Goal: Task Accomplishment & Management: Use online tool/utility

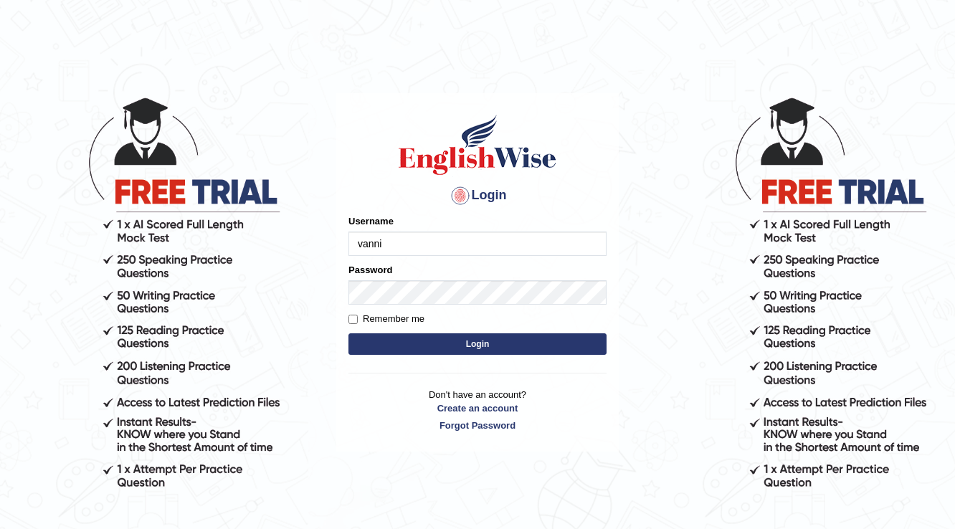
type input "vanni"
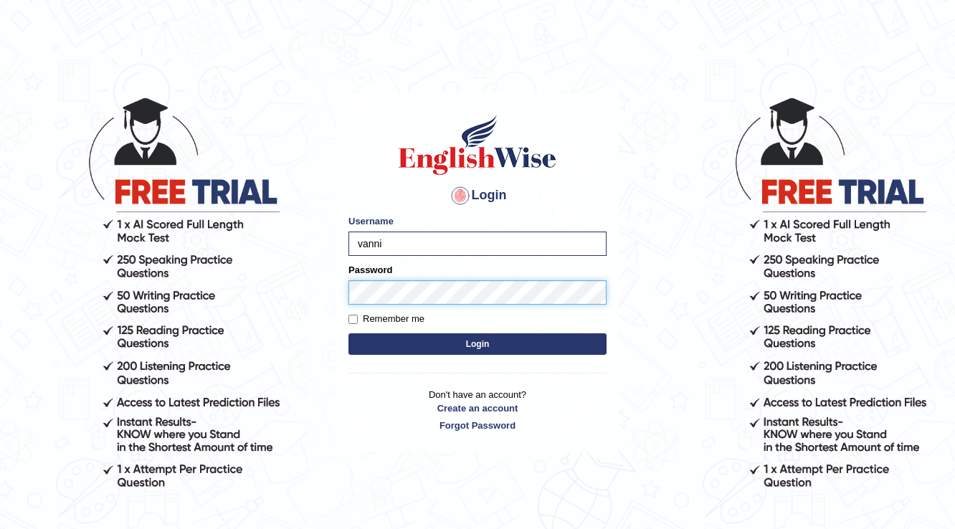
click at [348, 333] on button "Login" at bounding box center [477, 344] width 258 height 22
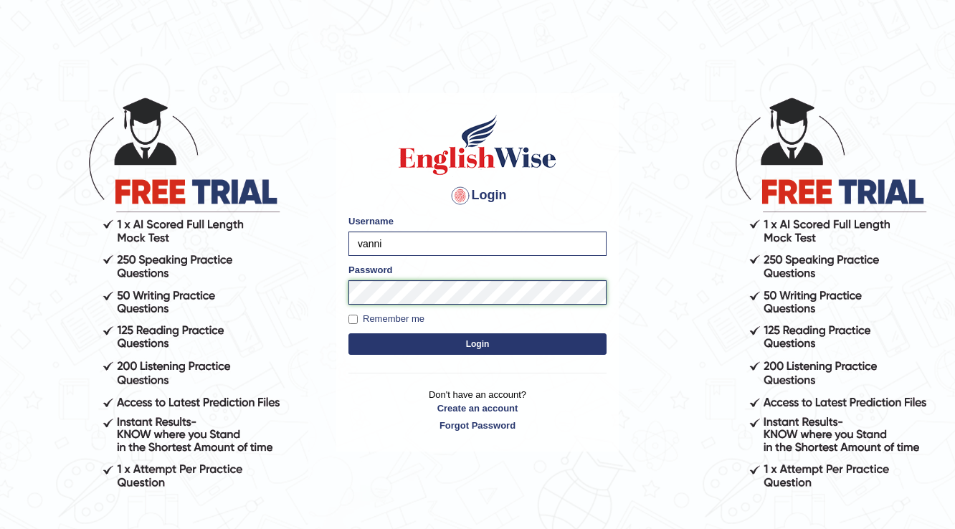
click at [348, 333] on button "Login" at bounding box center [477, 344] width 258 height 22
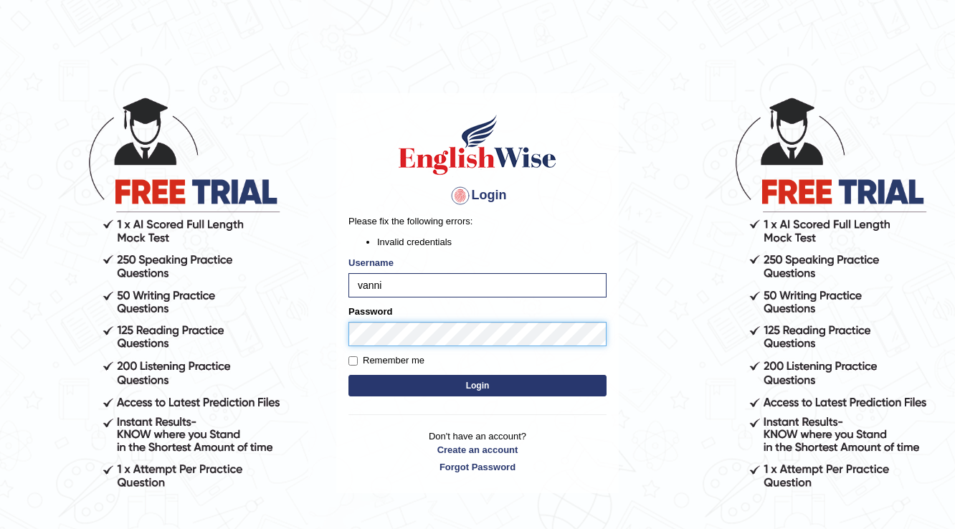
click at [317, 356] on body "Login Please fix the following errors: Invalid credentials Username vanni Passw…" at bounding box center [477, 312] width 955 height 529
click at [348, 375] on button "Login" at bounding box center [477, 386] width 258 height 22
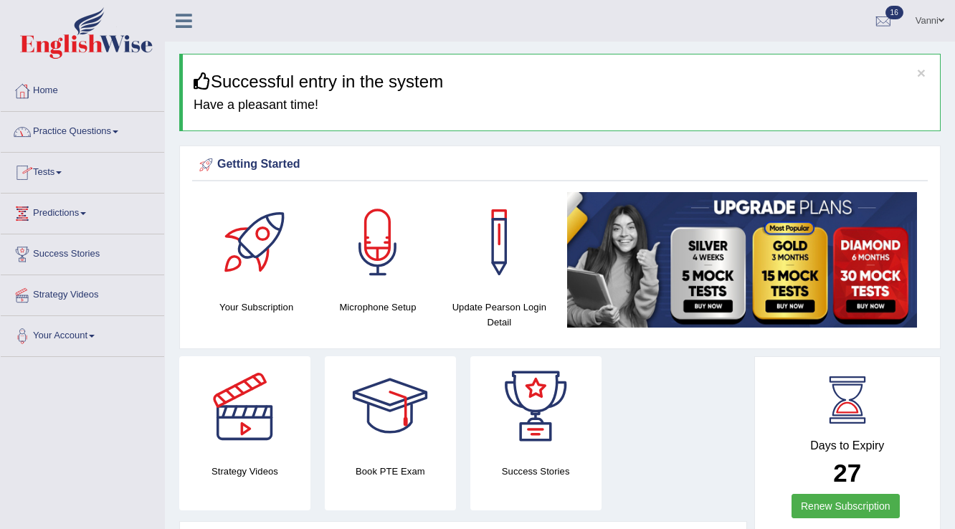
click at [59, 173] on link "Tests" at bounding box center [82, 171] width 163 height 36
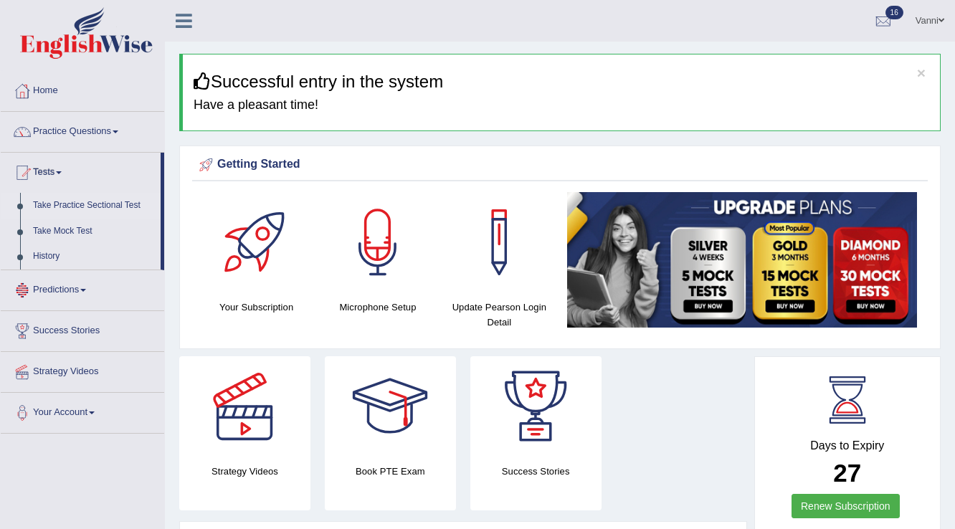
click at [80, 207] on link "Take Practice Sectional Test" at bounding box center [94, 206] width 134 height 26
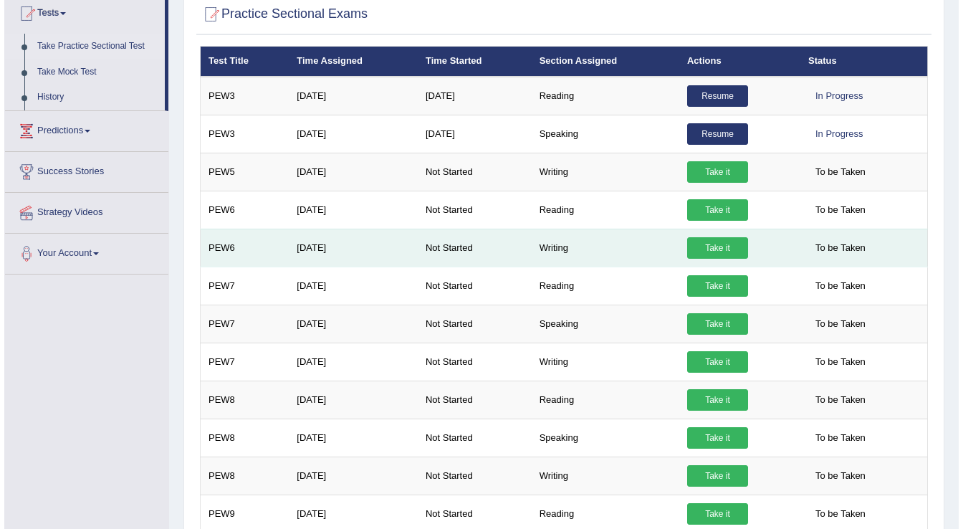
scroll to position [172, 0]
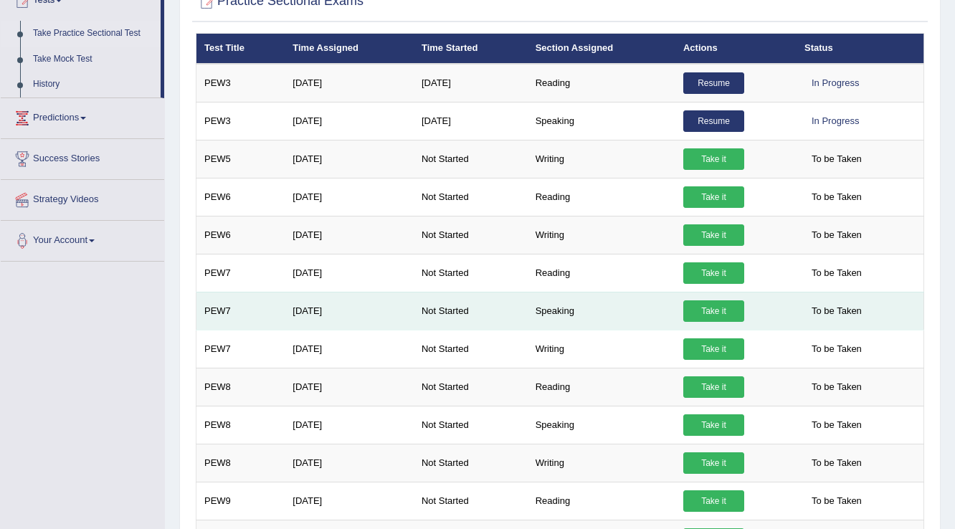
click at [719, 313] on link "Take it" at bounding box center [713, 311] width 61 height 22
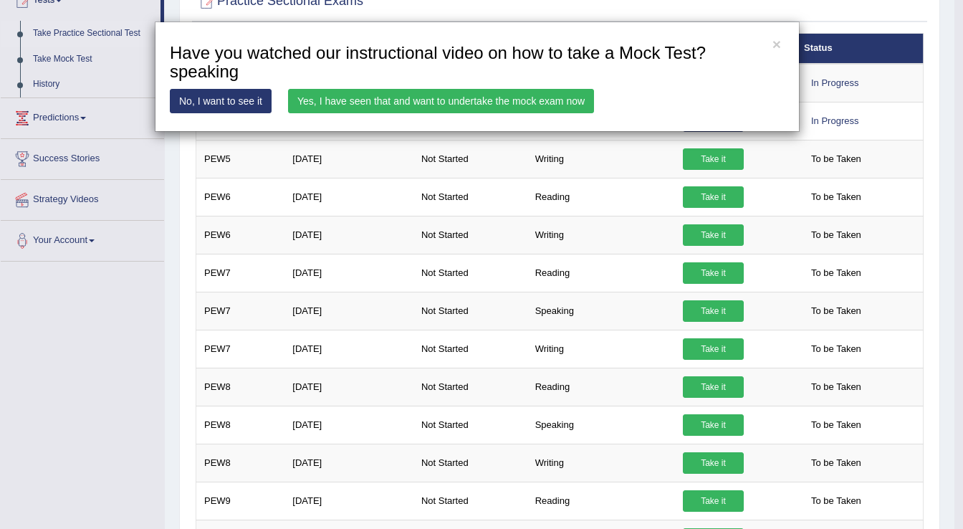
click at [303, 107] on link "Yes, I have seen that and want to undertake the mock exam now" at bounding box center [441, 101] width 306 height 24
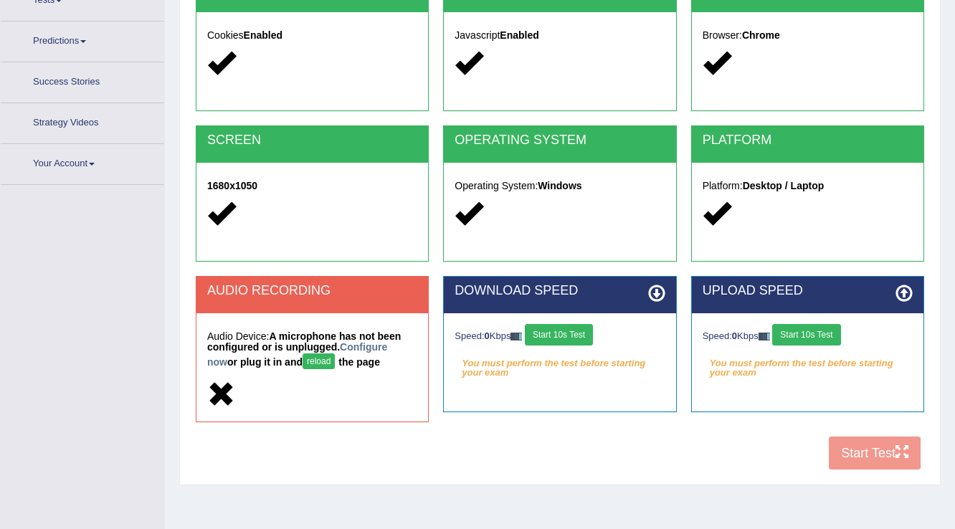
scroll to position [199, 0]
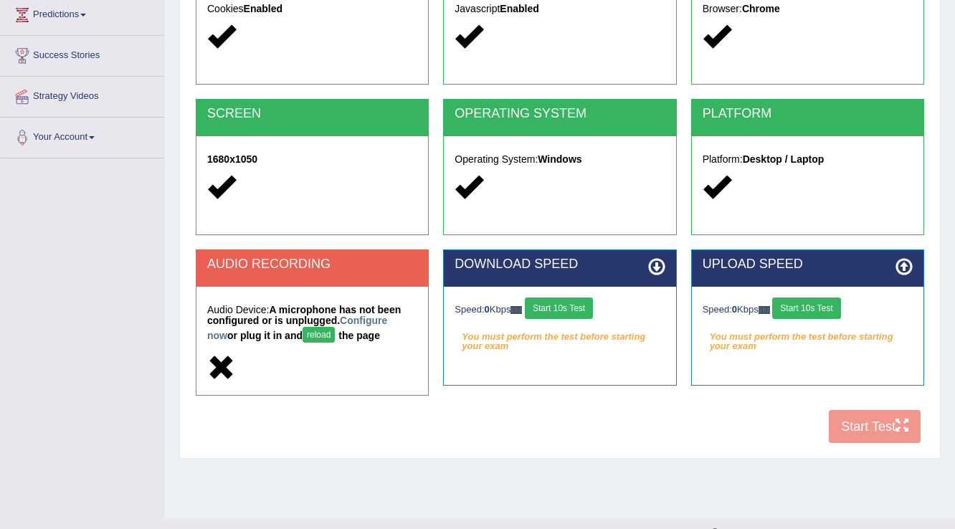
click at [315, 329] on button "reload" at bounding box center [318, 335] width 32 height 16
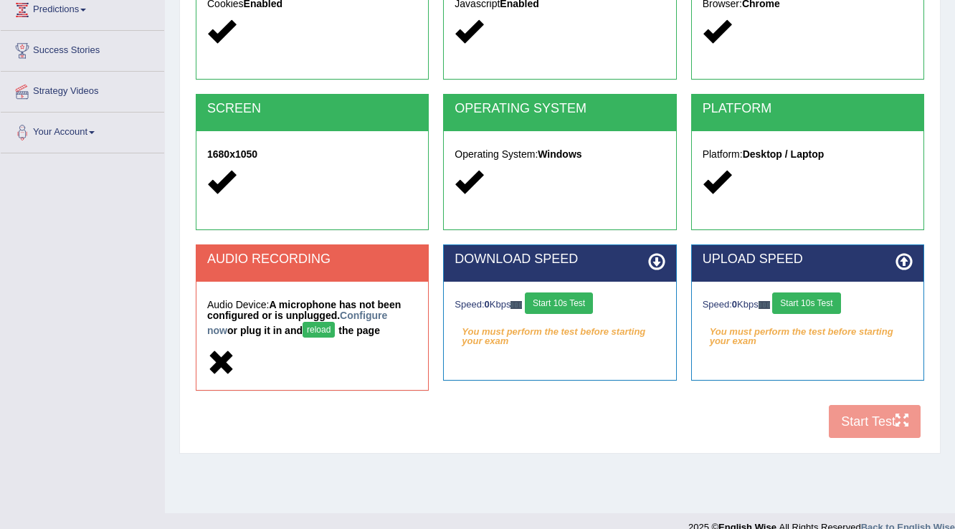
click at [302, 330] on button "reload" at bounding box center [318, 330] width 32 height 16
click at [302, 332] on button "reload" at bounding box center [318, 330] width 32 height 16
click at [302, 328] on button "reload" at bounding box center [318, 330] width 32 height 16
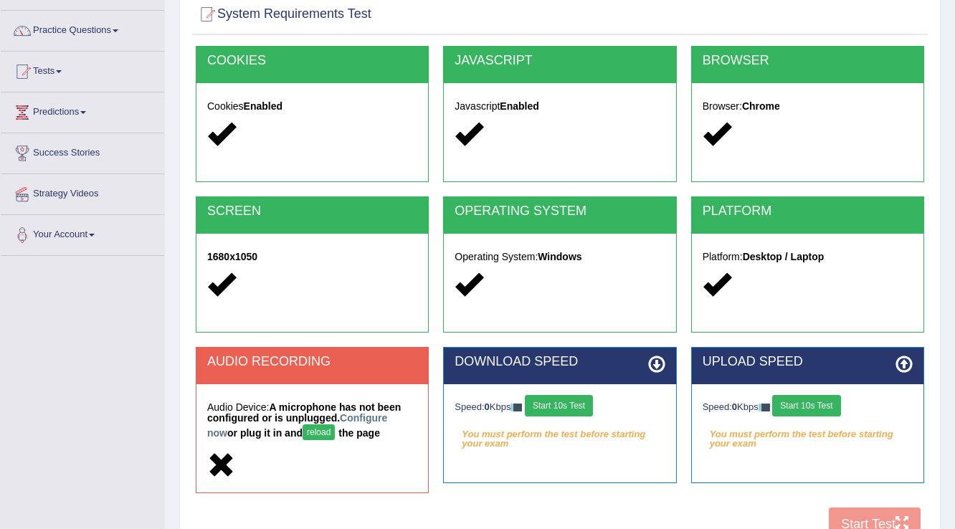
scroll to position [115, 0]
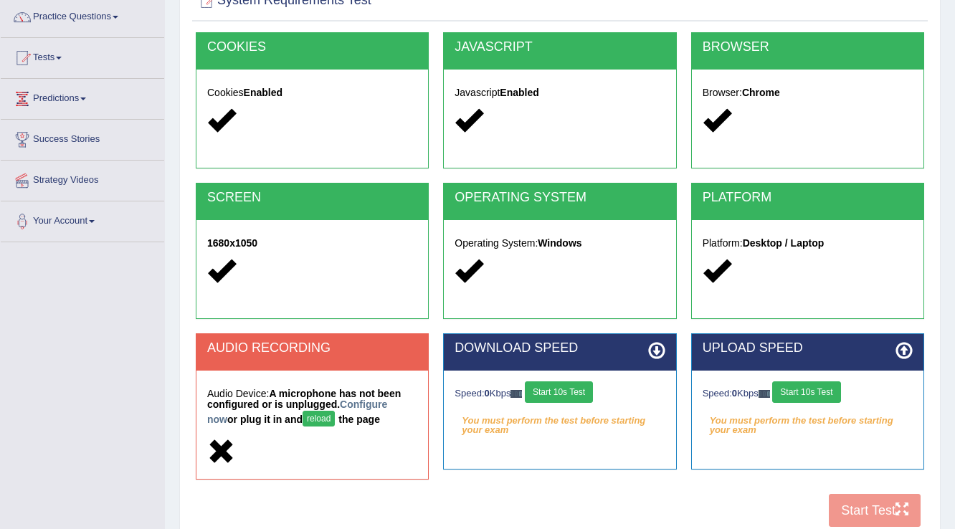
click at [304, 419] on button "reload" at bounding box center [318, 419] width 32 height 16
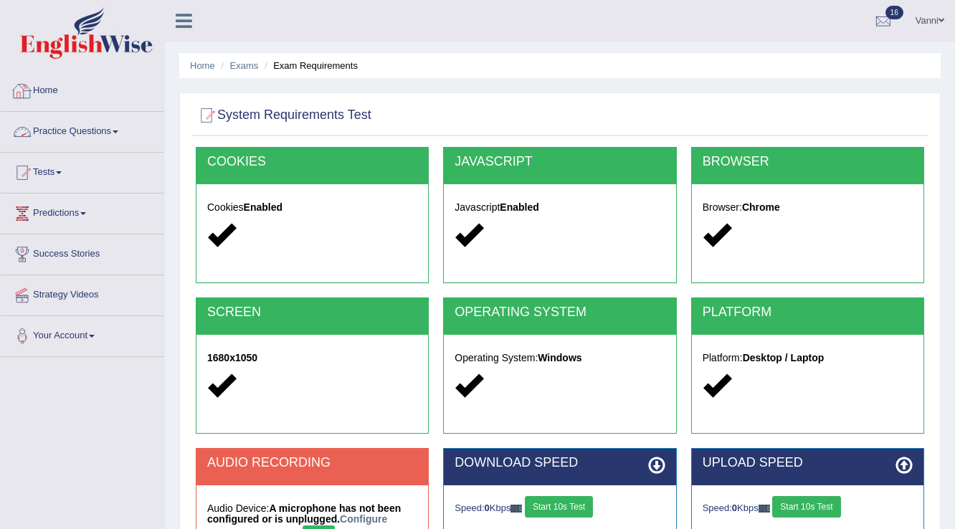
click at [55, 143] on link "Practice Questions" at bounding box center [82, 130] width 163 height 36
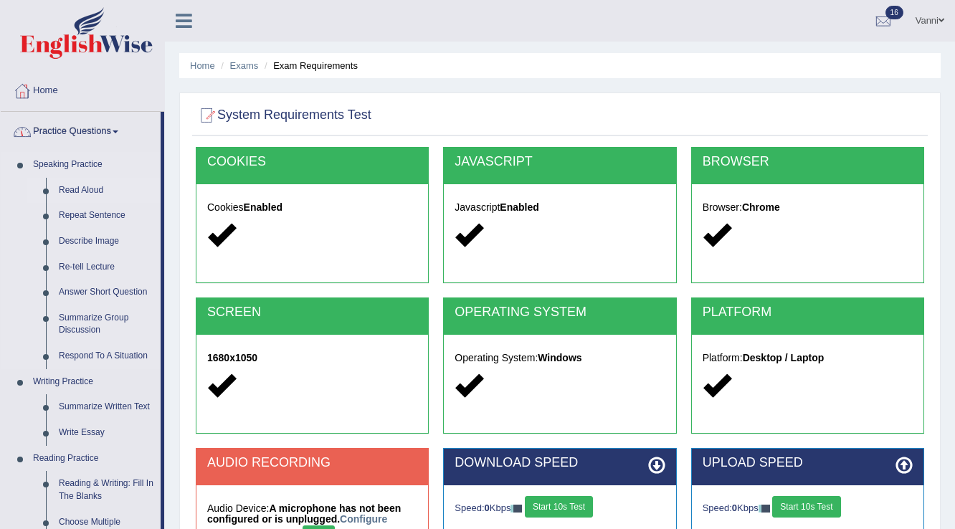
click at [54, 185] on link "Read Aloud" at bounding box center [106, 191] width 108 height 26
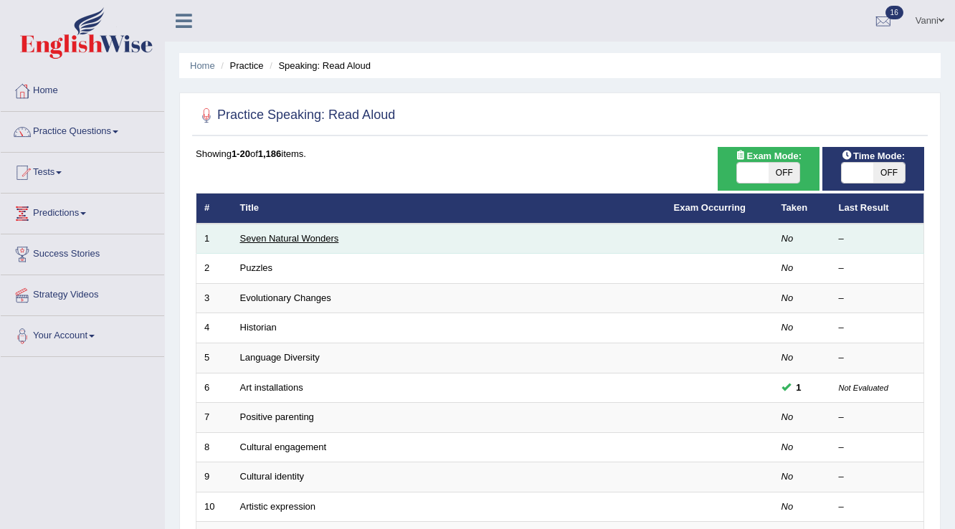
click at [270, 234] on link "Seven Natural Wonders" at bounding box center [289, 238] width 99 height 11
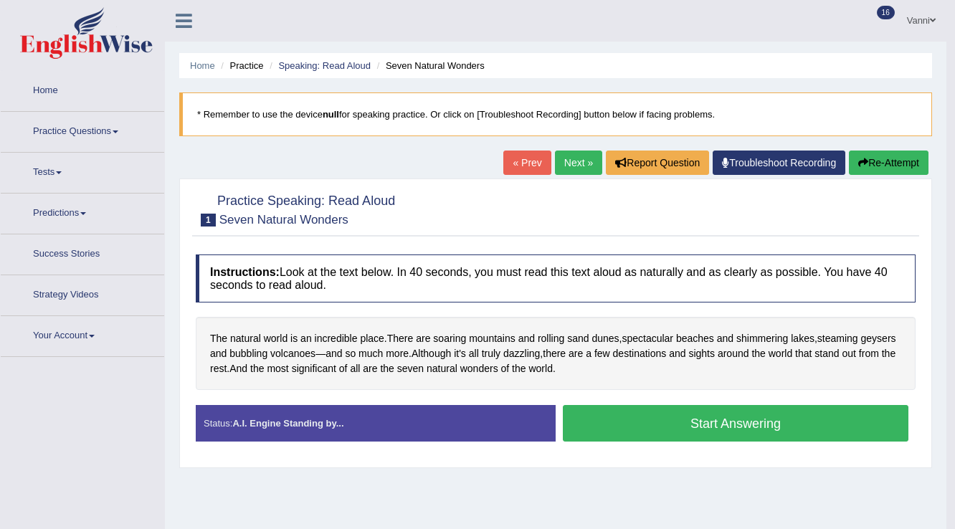
click at [754, 161] on link "Troubleshoot Recording" at bounding box center [778, 163] width 133 height 24
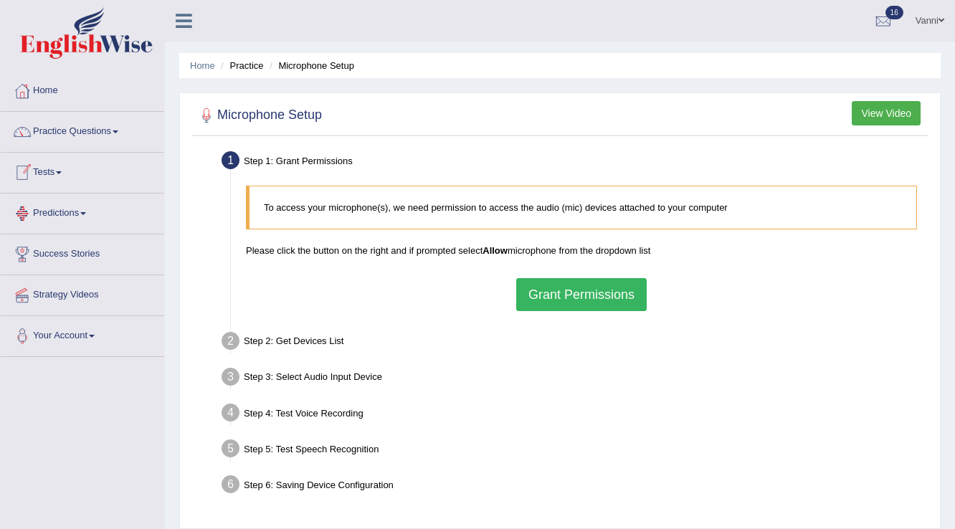
click at [571, 292] on button "Grant Permissions" at bounding box center [581, 294] width 130 height 33
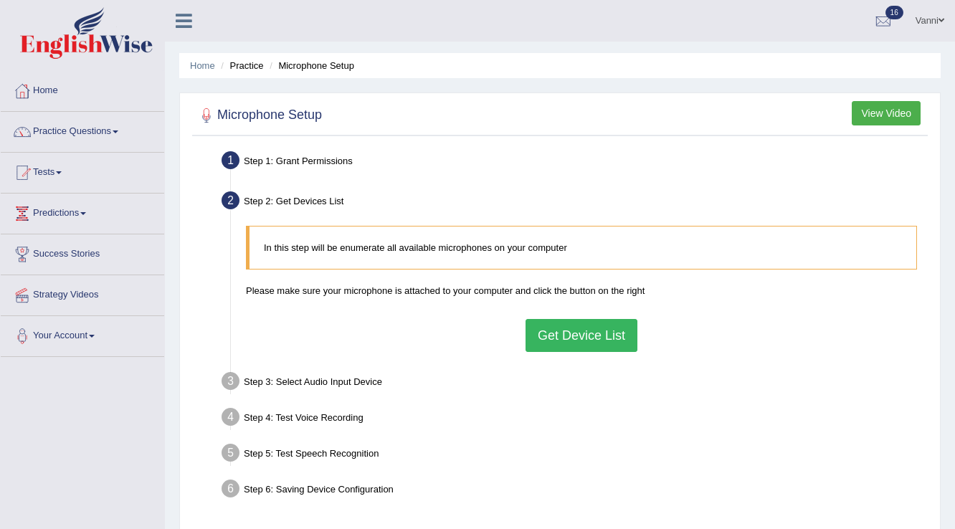
click at [561, 330] on button "Get Device List" at bounding box center [581, 335] width 112 height 33
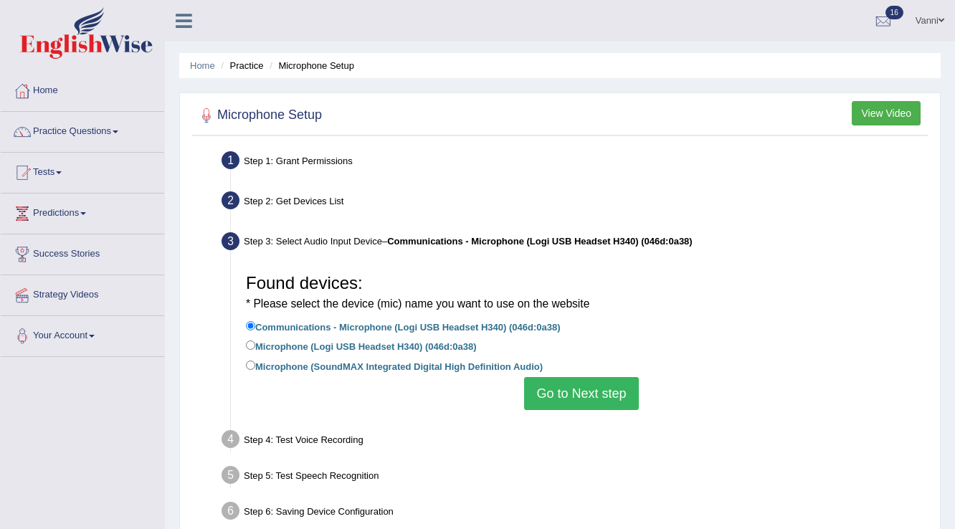
click at [429, 373] on li "Microphone (SoundMAX Integrated Digital High Definition Audio)" at bounding box center [581, 367] width 671 height 19
click at [427, 353] on label "Microphone (Logi USB Headset H340) (046d:0a38)" at bounding box center [361, 346] width 230 height 16
click at [255, 350] on input "Microphone (Logi USB Headset H340) (046d:0a38)" at bounding box center [250, 344] width 9 height 9
radio input "true"
click at [596, 388] on button "Go to Next step" at bounding box center [581, 393] width 114 height 33
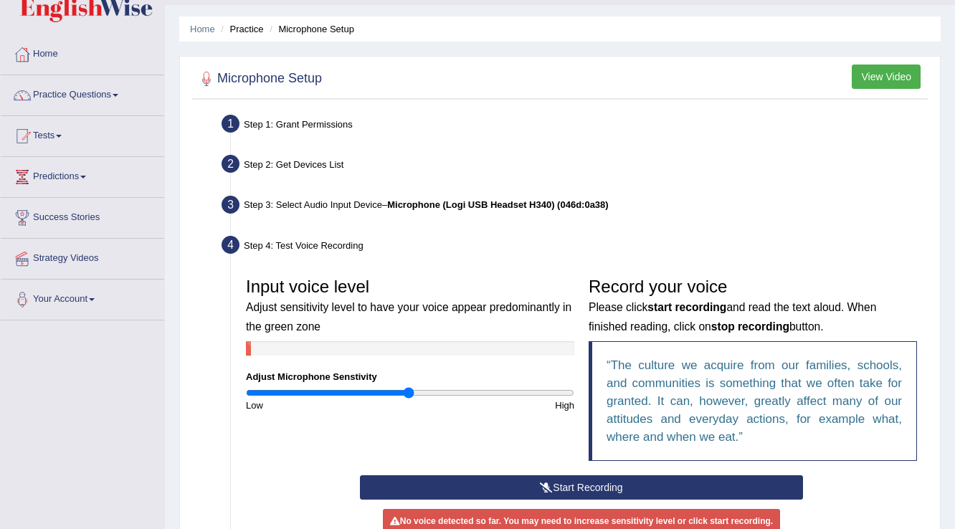
scroll to position [57, 0]
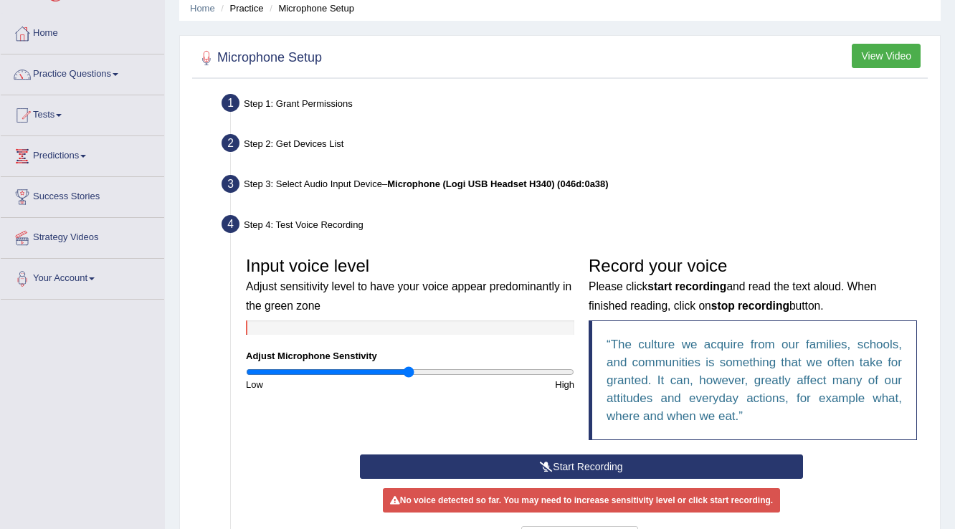
click at [632, 457] on button "Start Recording" at bounding box center [581, 466] width 442 height 24
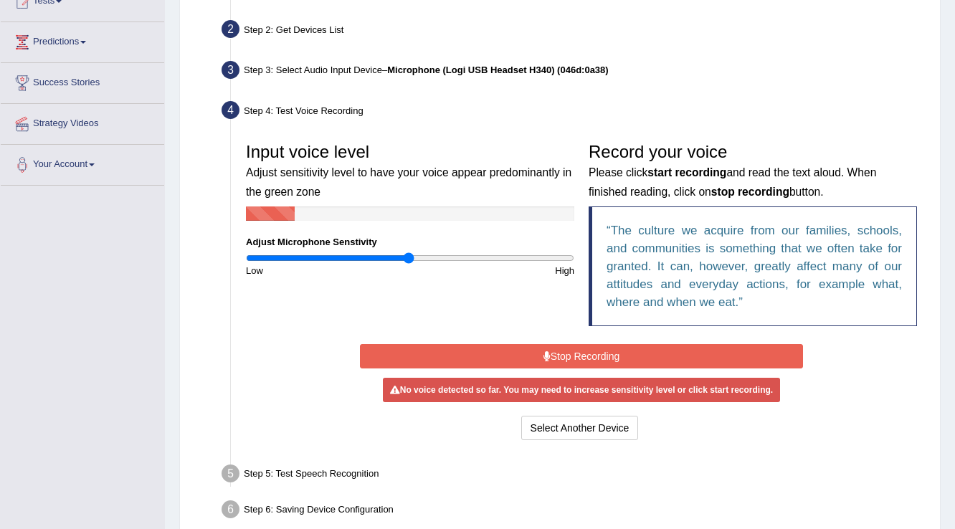
scroll to position [172, 0]
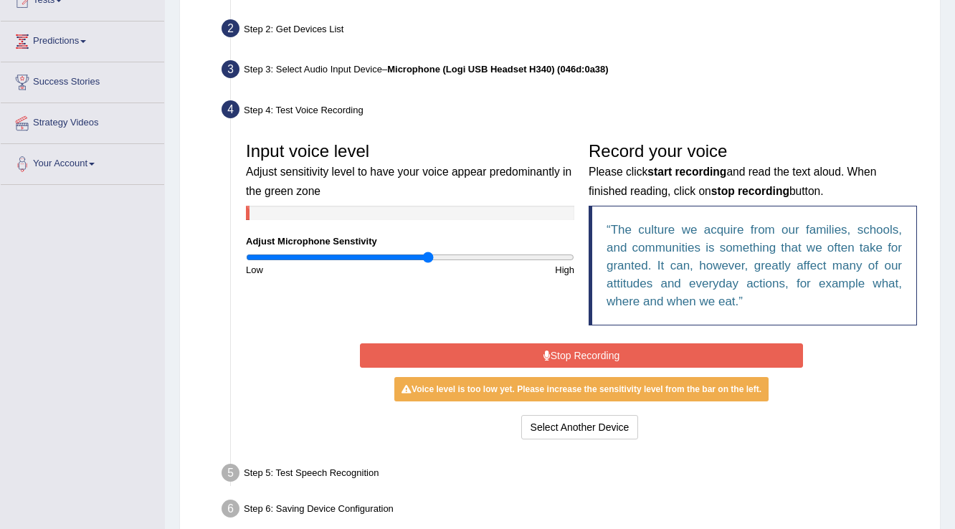
type input "1.12"
click at [426, 258] on input "range" at bounding box center [410, 257] width 328 height 11
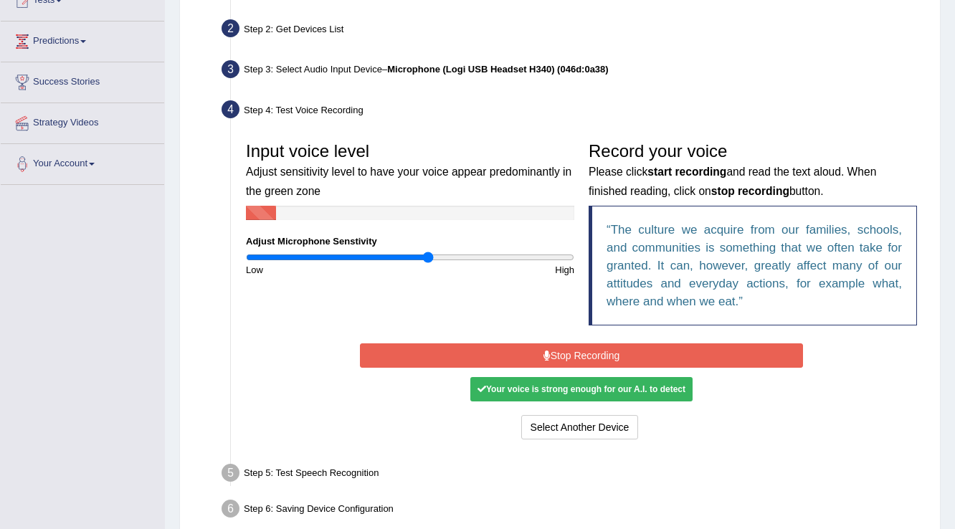
click at [444, 356] on button "Stop Recording" at bounding box center [581, 355] width 442 height 24
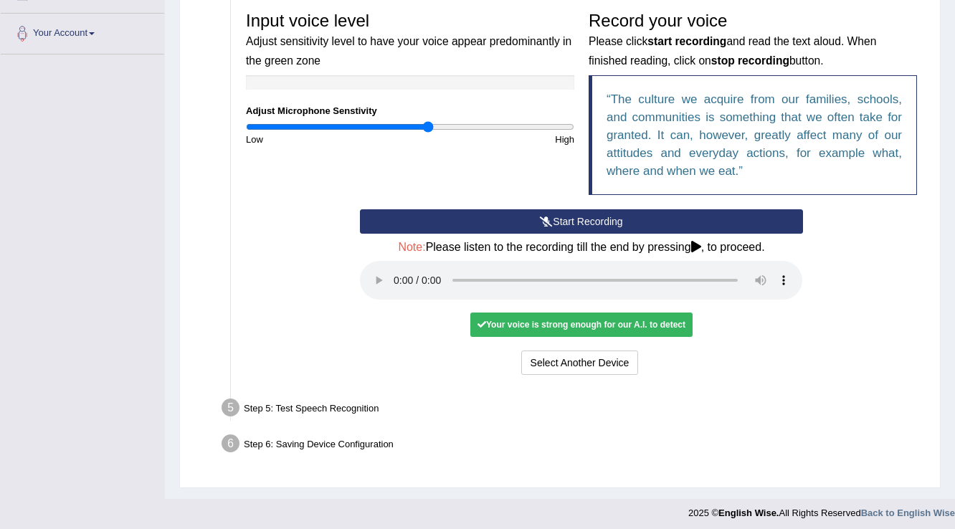
scroll to position [307, 0]
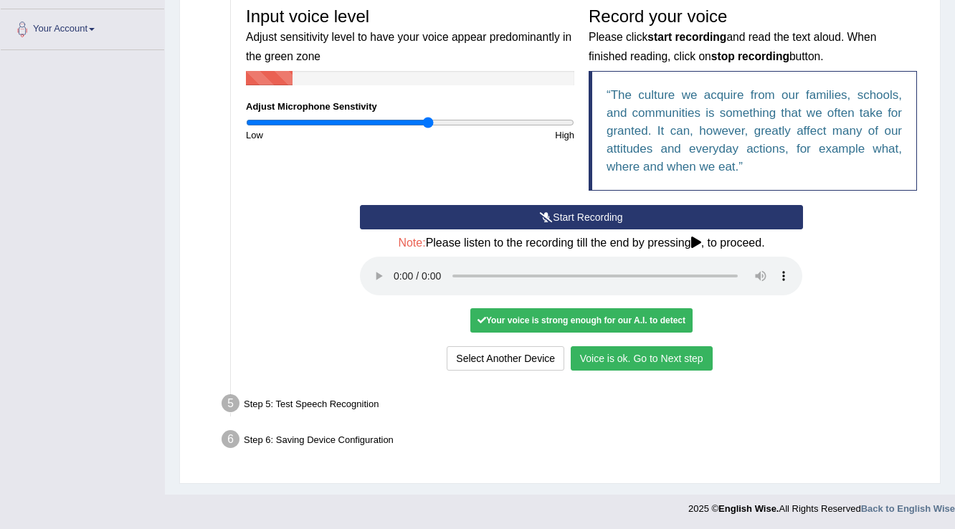
click at [664, 348] on button "Voice is ok. Go to Next step" at bounding box center [642, 358] width 142 height 24
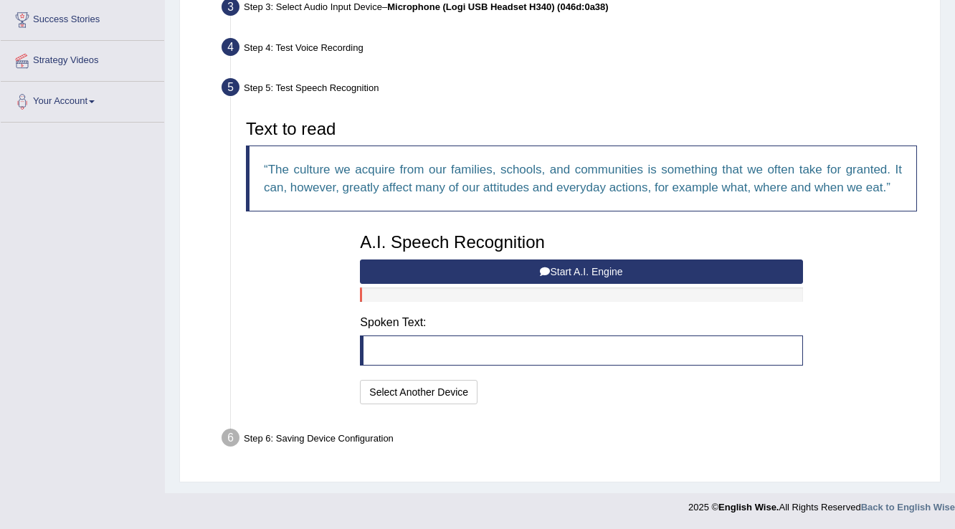
scroll to position [232, 0]
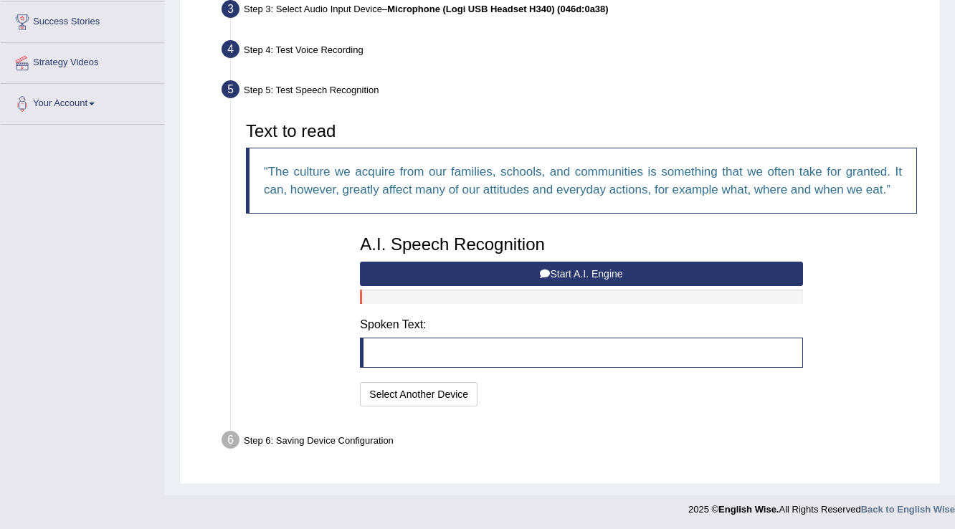
click at [665, 275] on button "Start A.I. Engine" at bounding box center [581, 274] width 442 height 24
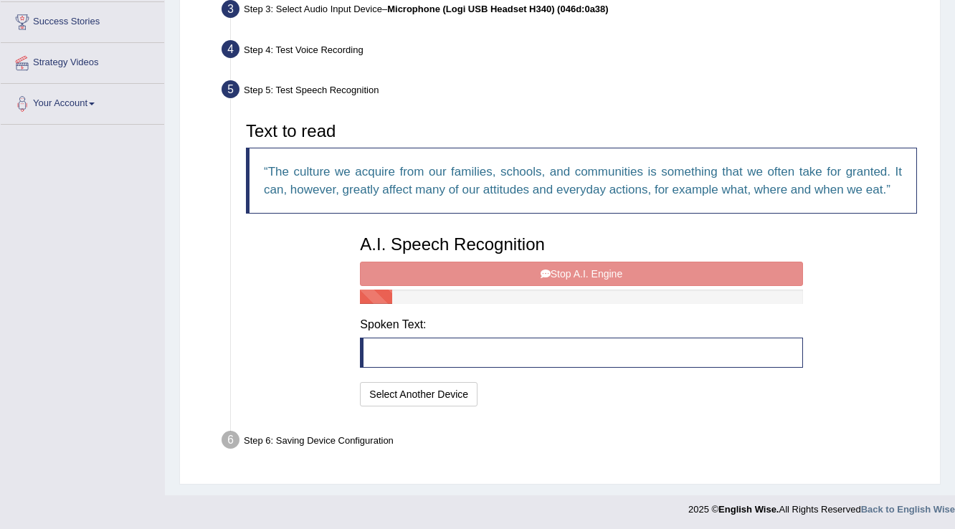
click at [675, 261] on div "A.I. Speech Recognition Start A.I. Engine Stop A.I. Engine Note: Please listen …" at bounding box center [581, 319] width 457 height 182
drag, startPoint x: 407, startPoint y: 156, endPoint x: 379, endPoint y: 175, distance: 33.6
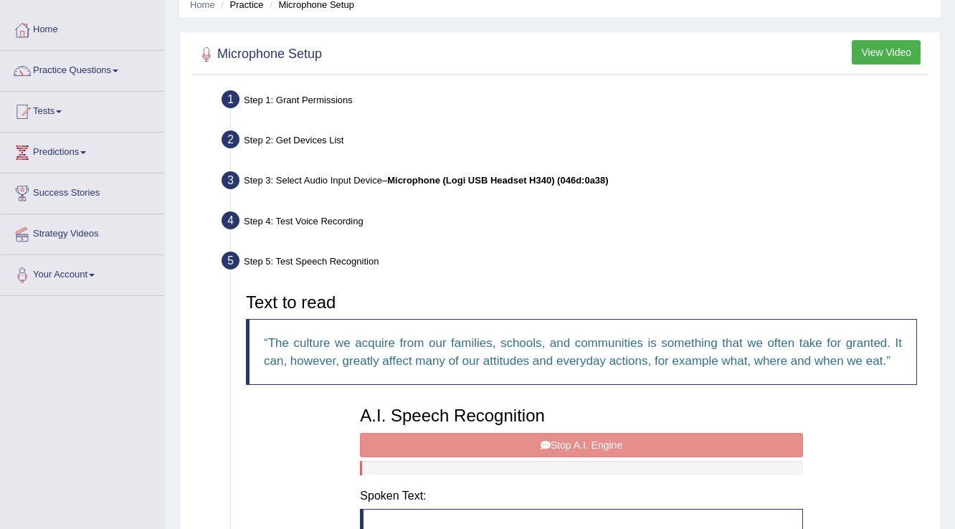
scroll to position [0, 0]
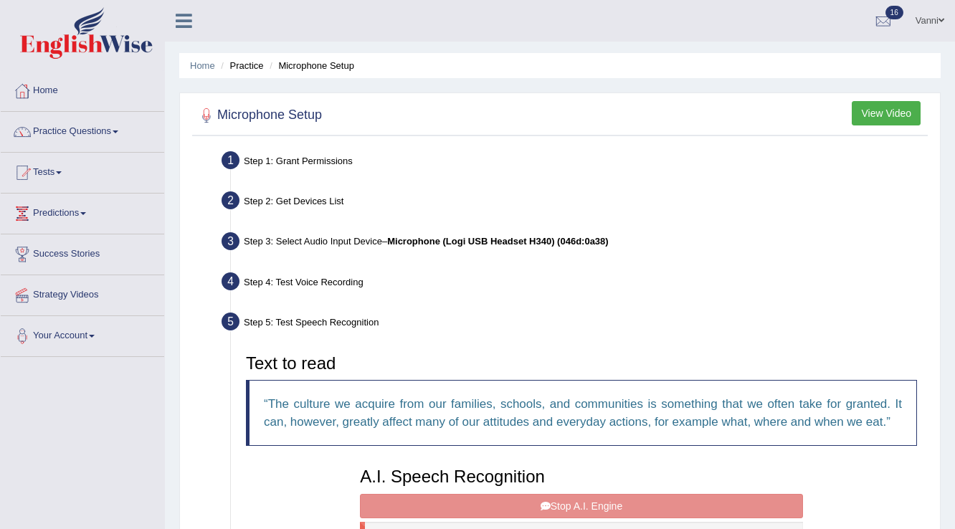
click at [911, 21] on link "Vanni" at bounding box center [930, 18] width 50 height 37
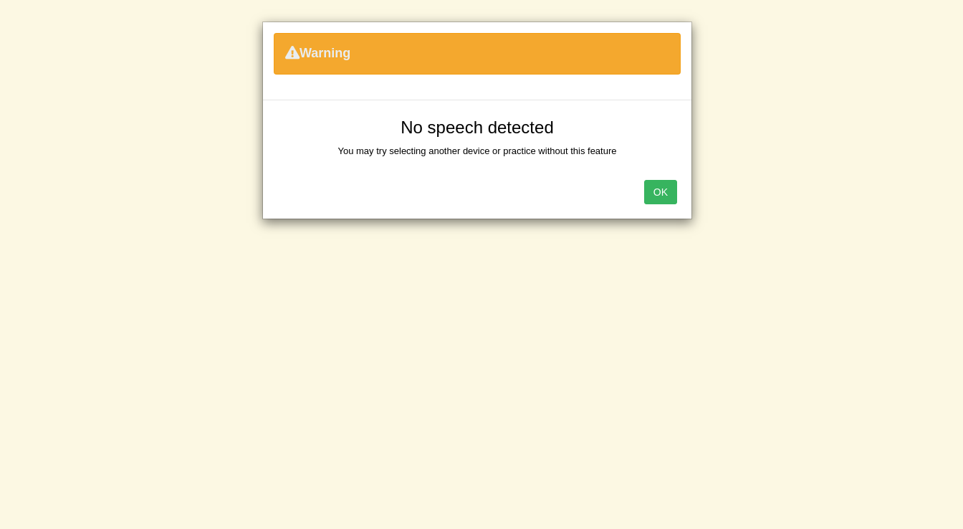
click at [843, 186] on div "Warning No speech detected You may try selecting another device or practice wit…" at bounding box center [481, 264] width 963 height 529
click at [670, 189] on button "OK" at bounding box center [660, 192] width 33 height 24
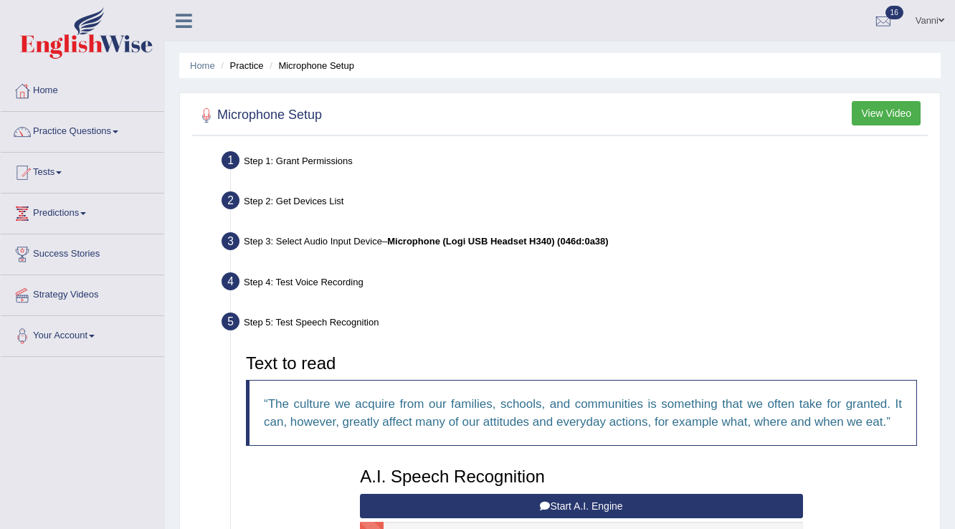
click at [933, 20] on link "Vanni" at bounding box center [930, 18] width 50 height 37
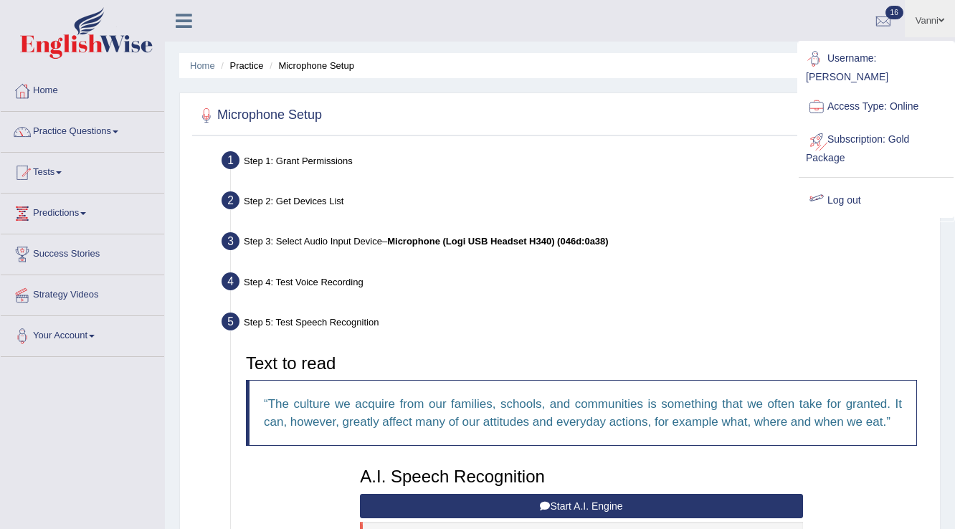
click at [836, 184] on link "Log out" at bounding box center [876, 200] width 155 height 33
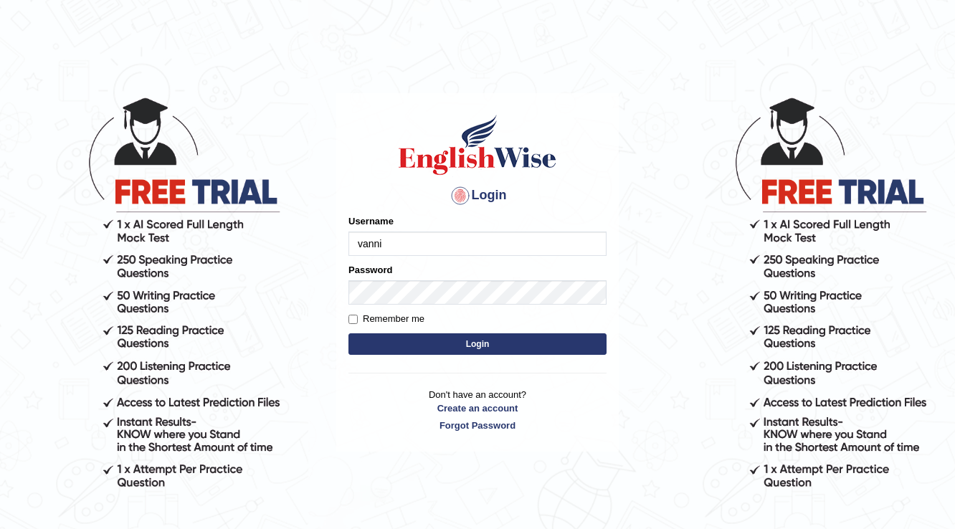
type input "vanni"
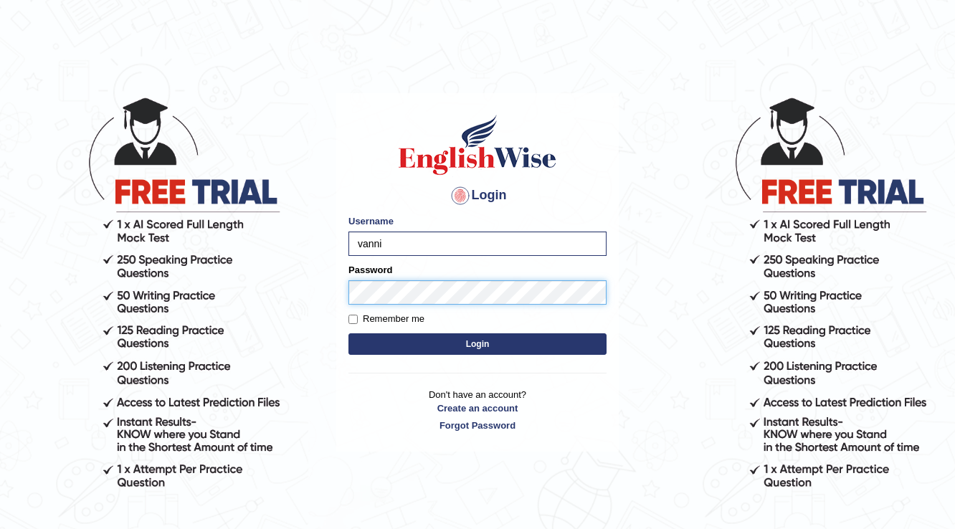
click at [348, 333] on button "Login" at bounding box center [477, 344] width 258 height 22
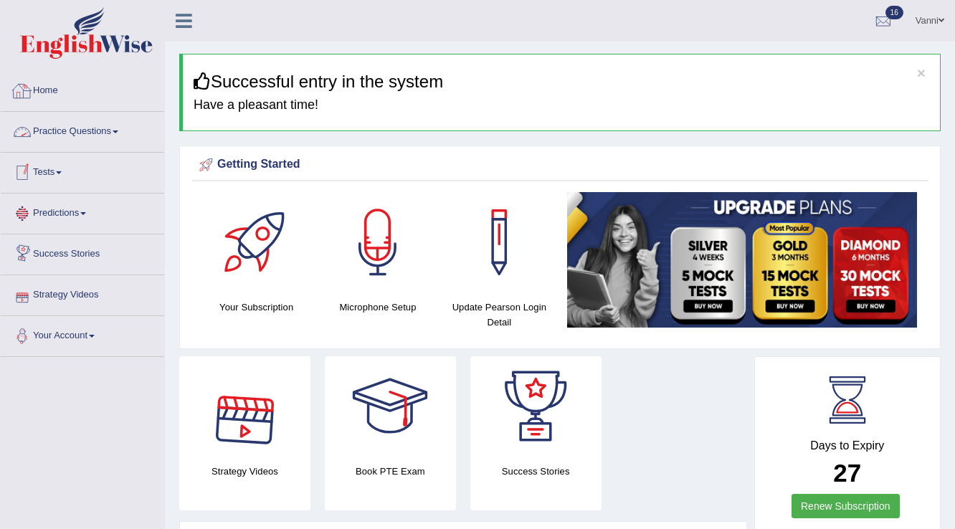
click at [58, 103] on link "Home" at bounding box center [82, 89] width 163 height 36
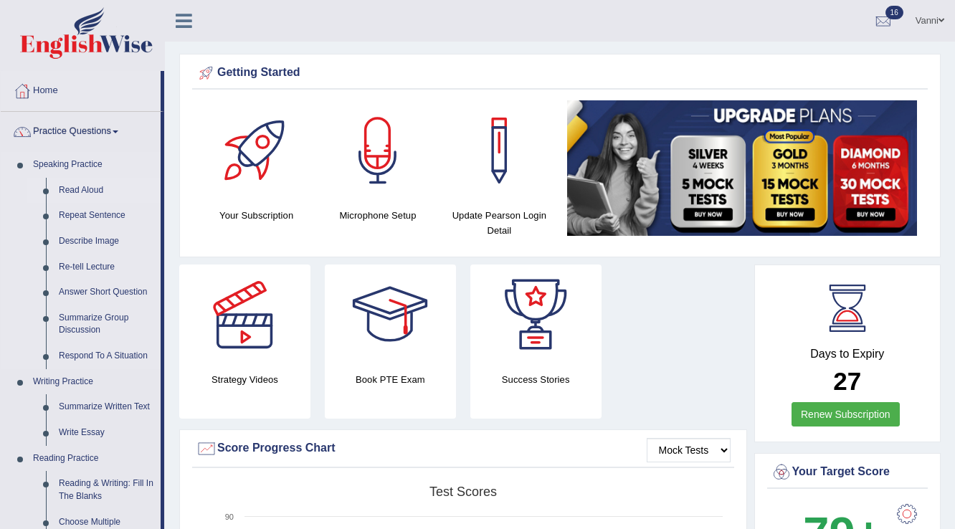
click at [59, 192] on link "Read Aloud" at bounding box center [106, 191] width 108 height 26
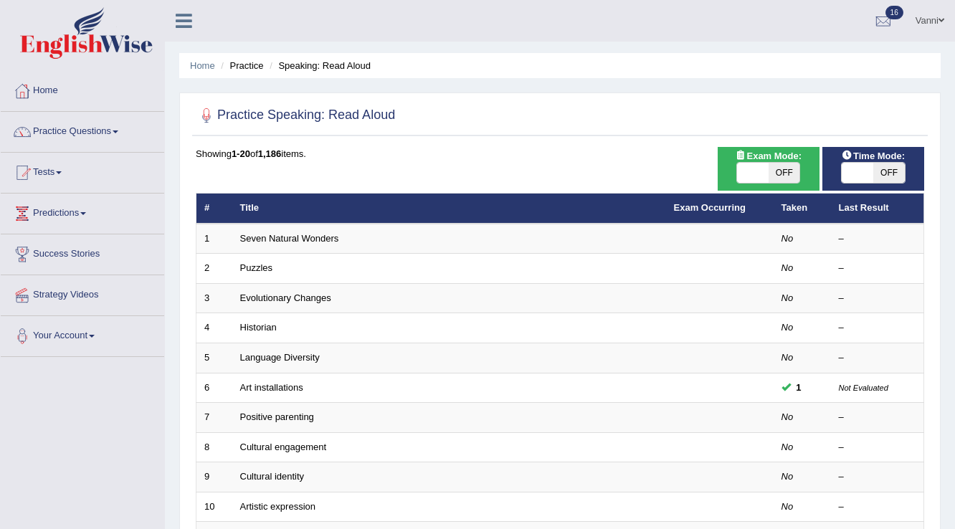
click at [305, 236] on link "Seven Natural Wonders" at bounding box center [289, 238] width 99 height 11
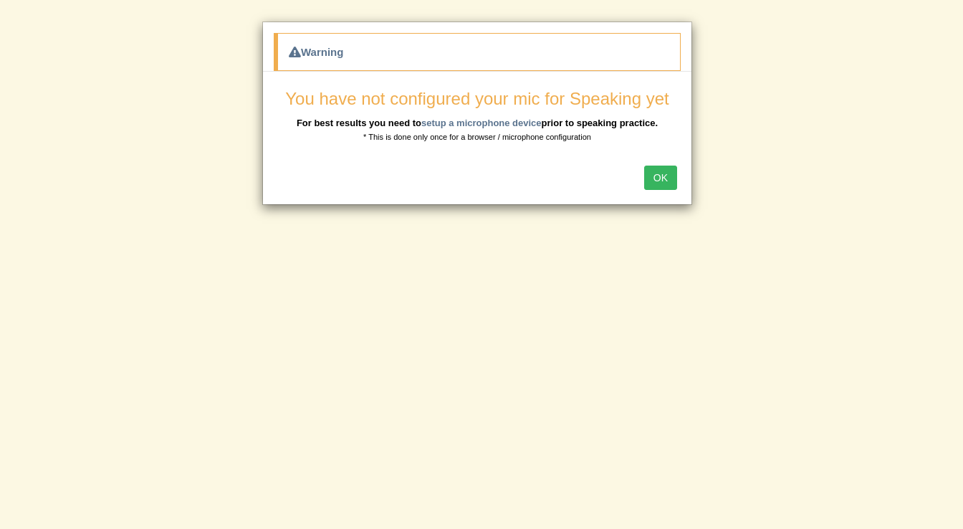
click at [657, 170] on button "OK" at bounding box center [660, 178] width 33 height 24
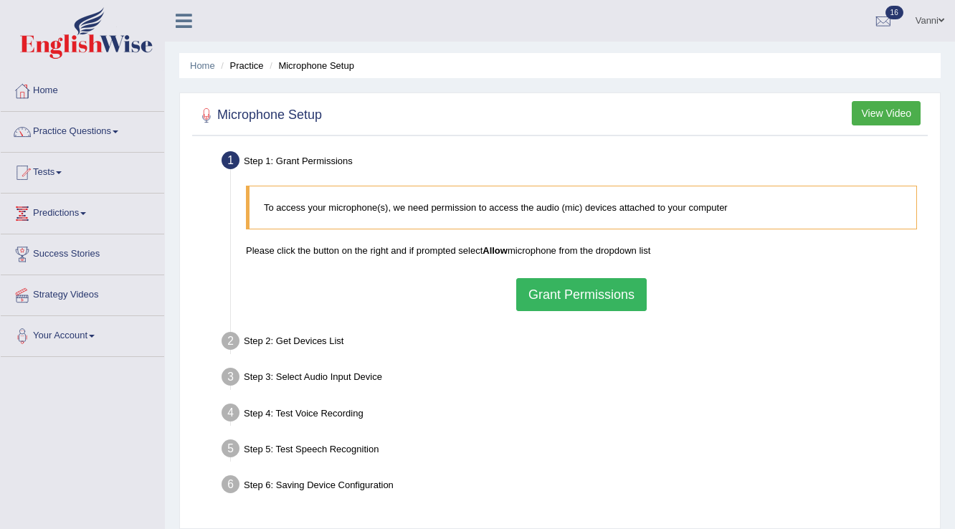
click at [583, 303] on button "Grant Permissions" at bounding box center [581, 294] width 130 height 33
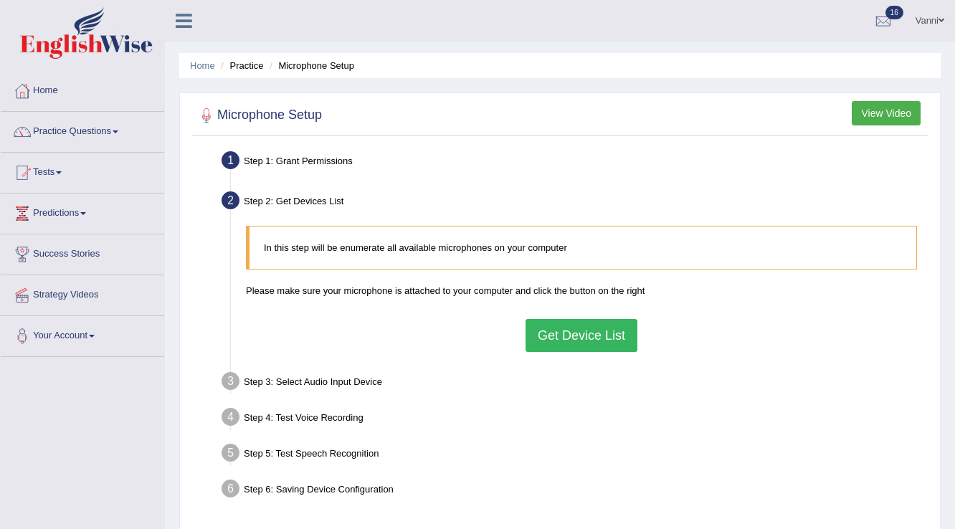
click at [581, 338] on button "Get Device List" at bounding box center [581, 335] width 112 height 33
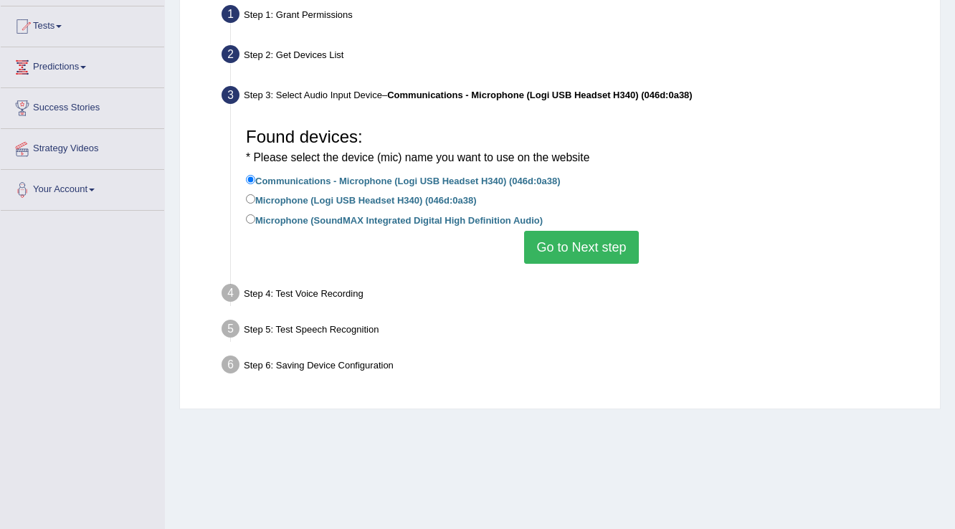
scroll to position [224, 0]
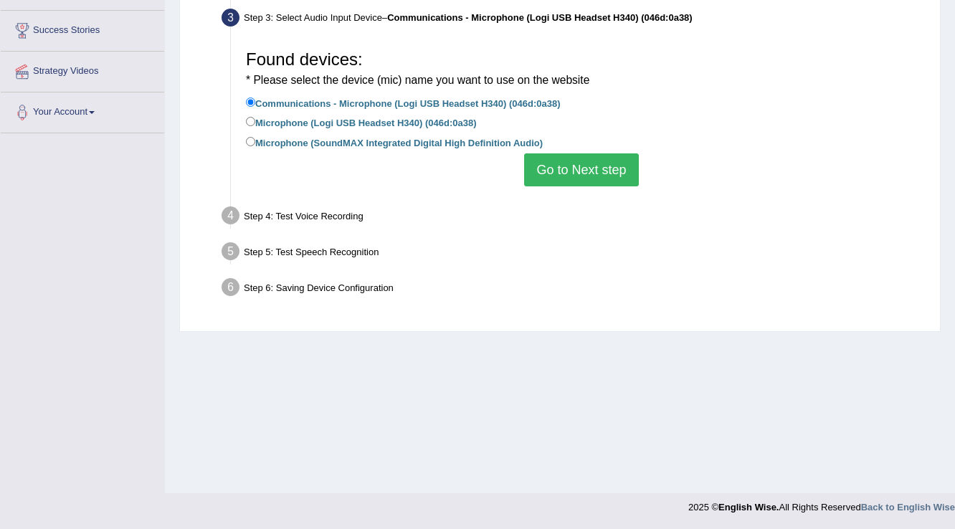
click at [574, 180] on button "Go to Next step" at bounding box center [581, 169] width 114 height 33
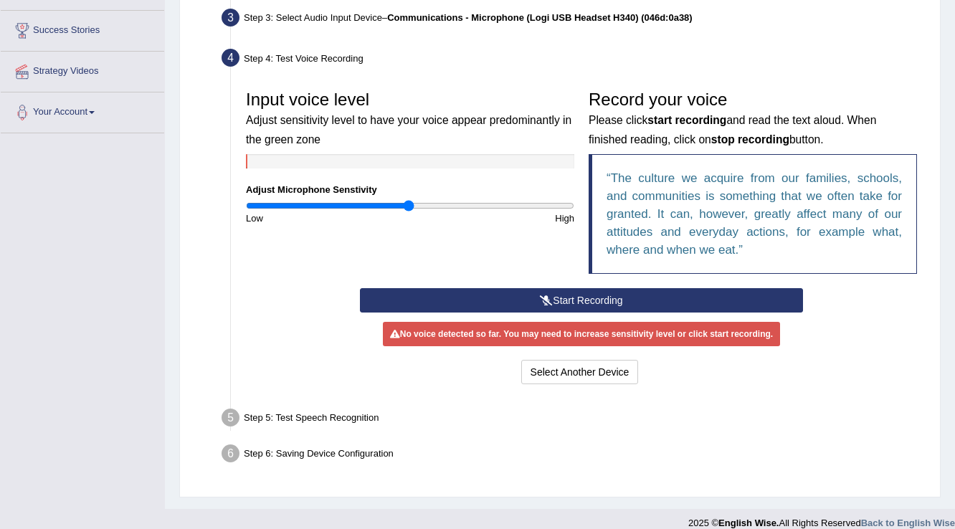
click at [514, 295] on button "Start Recording" at bounding box center [581, 300] width 442 height 24
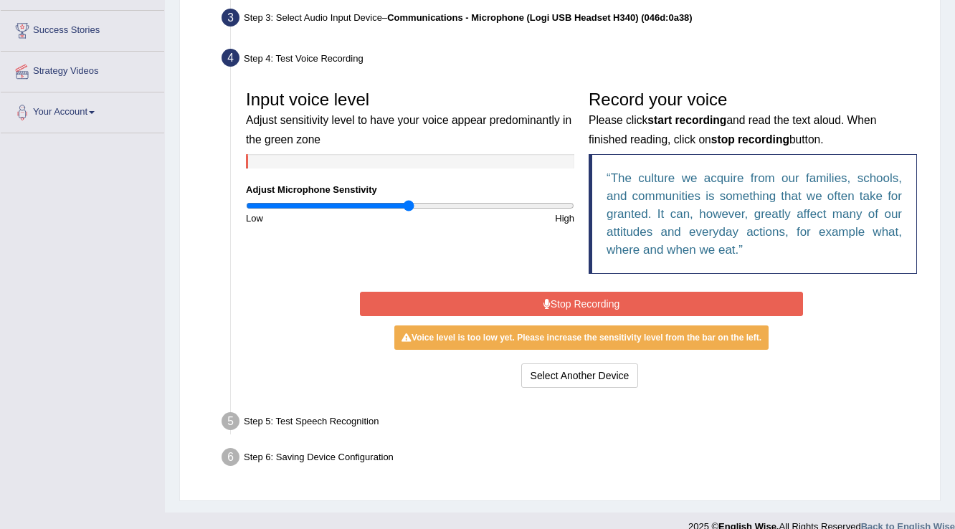
click at [413, 205] on input "range" at bounding box center [410, 205] width 328 height 11
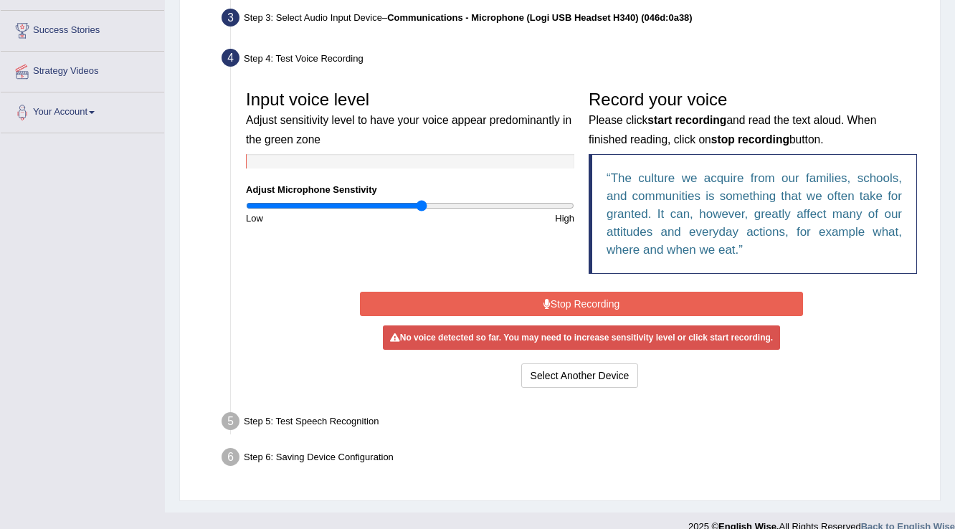
type input "1.08"
click at [421, 201] on input "range" at bounding box center [410, 205] width 328 height 11
click at [429, 304] on button "Stop Recording" at bounding box center [581, 304] width 442 height 24
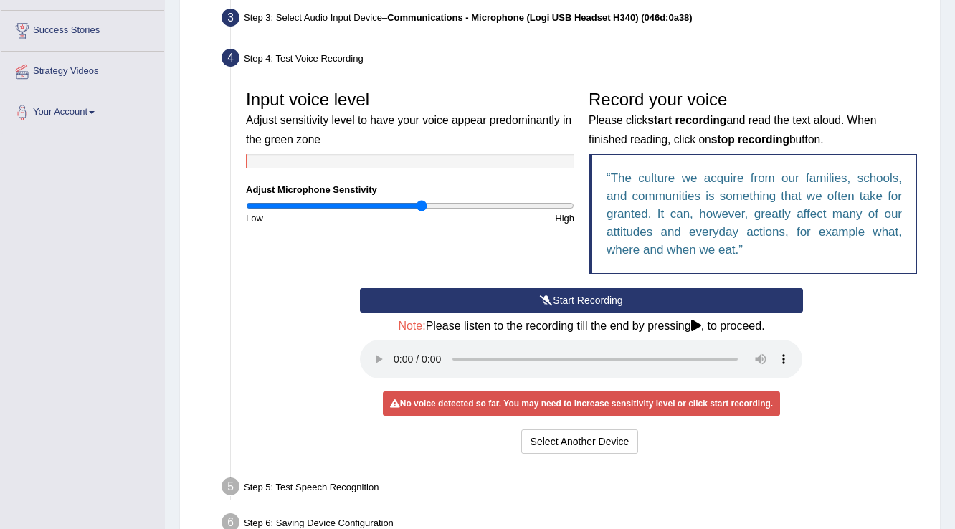
click at [429, 304] on button "Start Recording" at bounding box center [581, 300] width 442 height 24
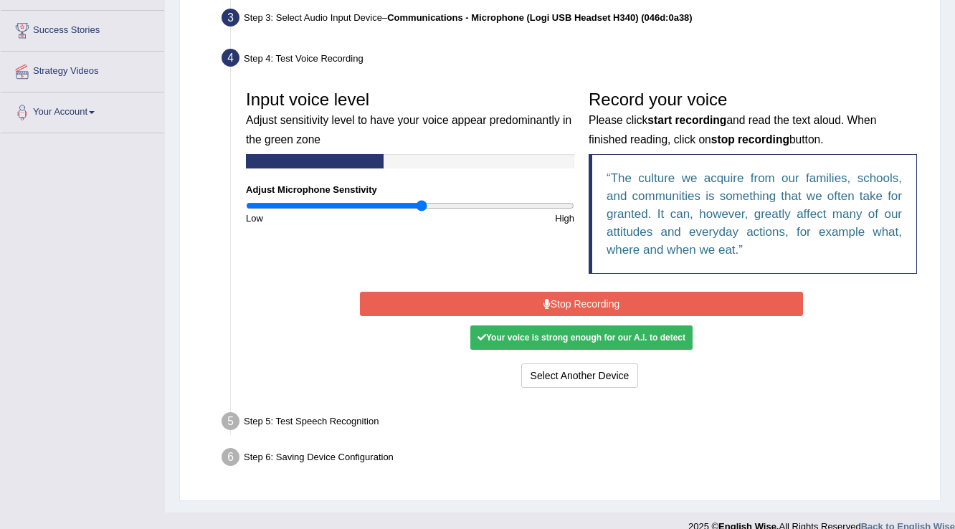
click at [429, 304] on button "Stop Recording" at bounding box center [581, 304] width 442 height 24
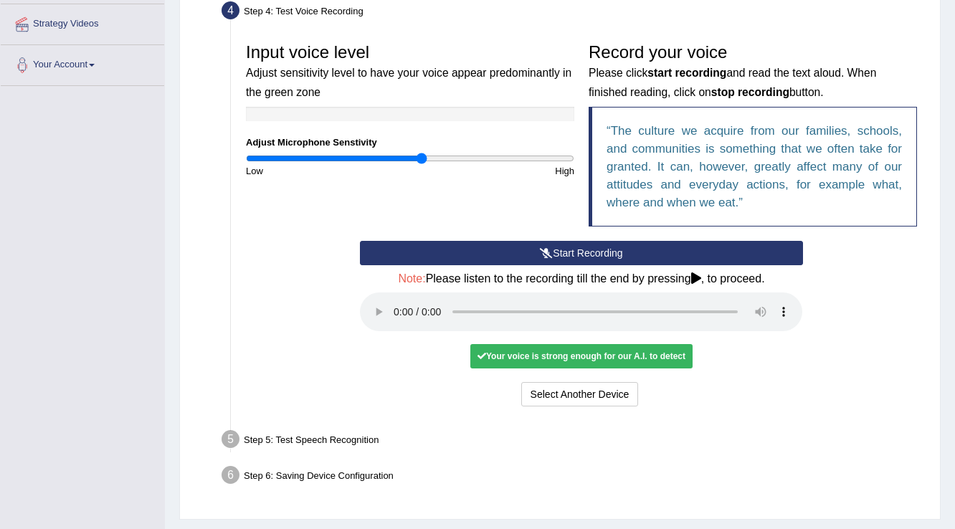
scroll to position [307, 0]
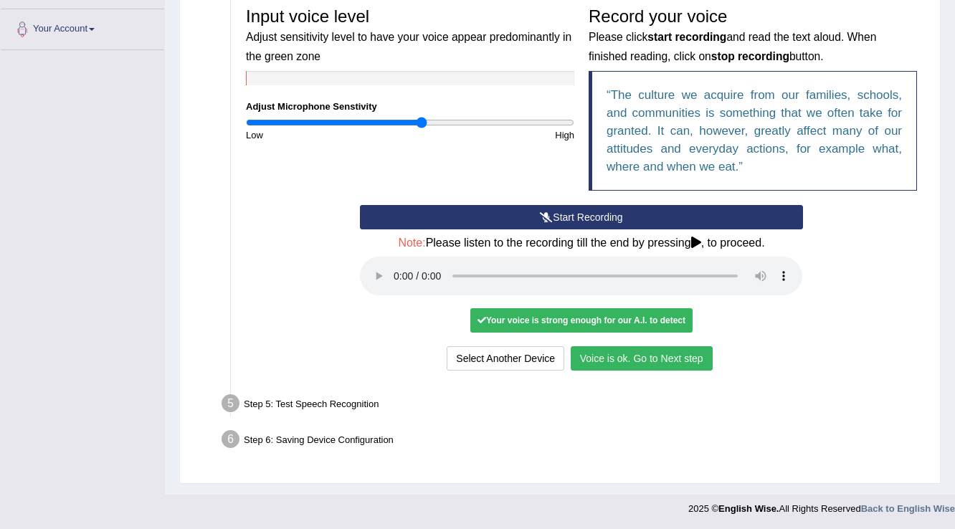
click at [634, 360] on button "Voice is ok. Go to Next step" at bounding box center [642, 358] width 142 height 24
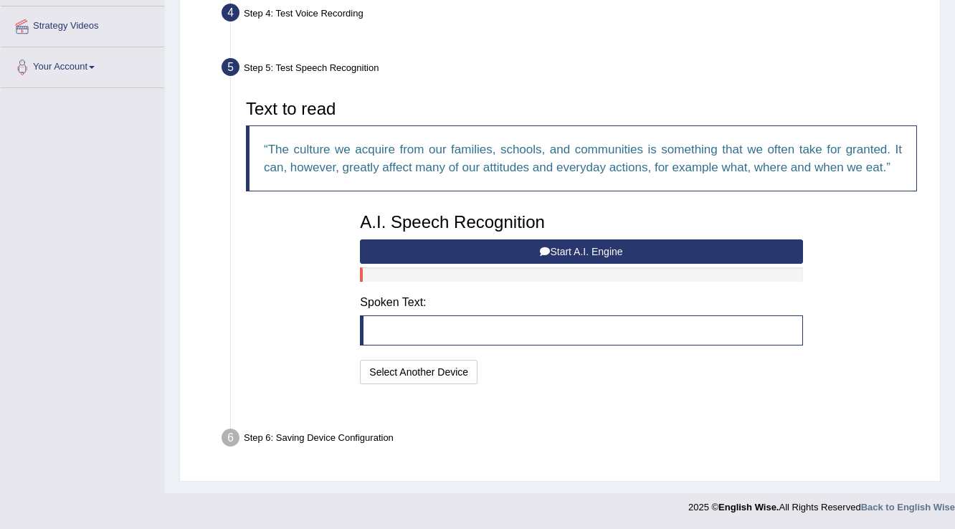
scroll to position [232, 0]
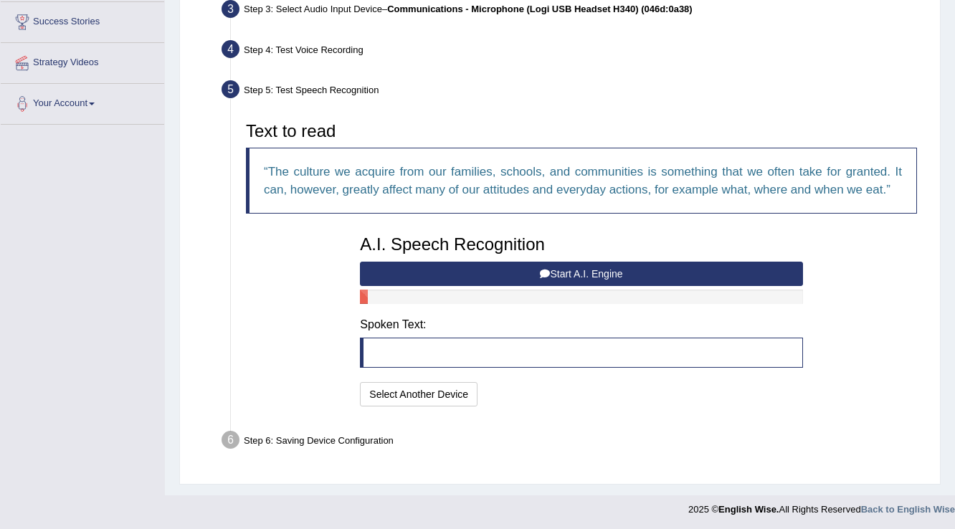
click at [601, 268] on button "Start A.I. Engine" at bounding box center [581, 274] width 442 height 24
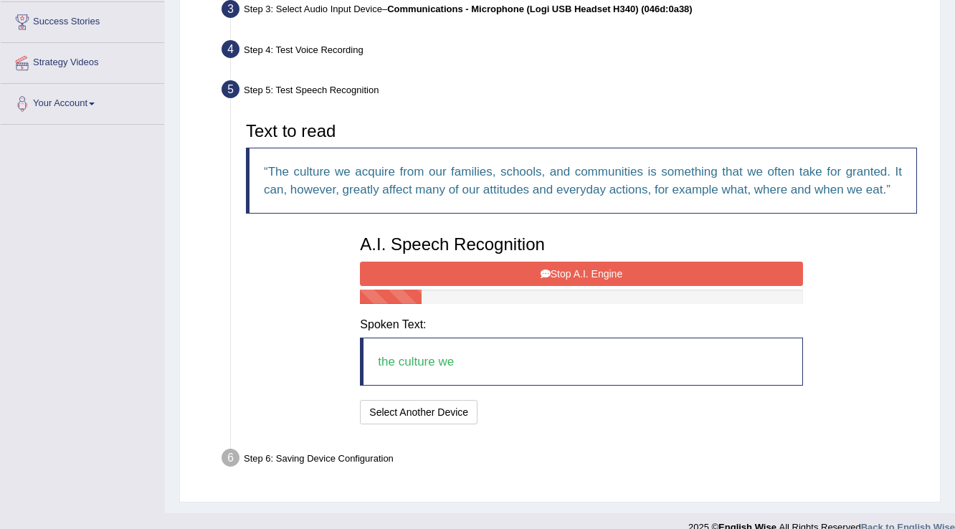
click at [601, 268] on button "Stop A.I. Engine" at bounding box center [581, 274] width 442 height 24
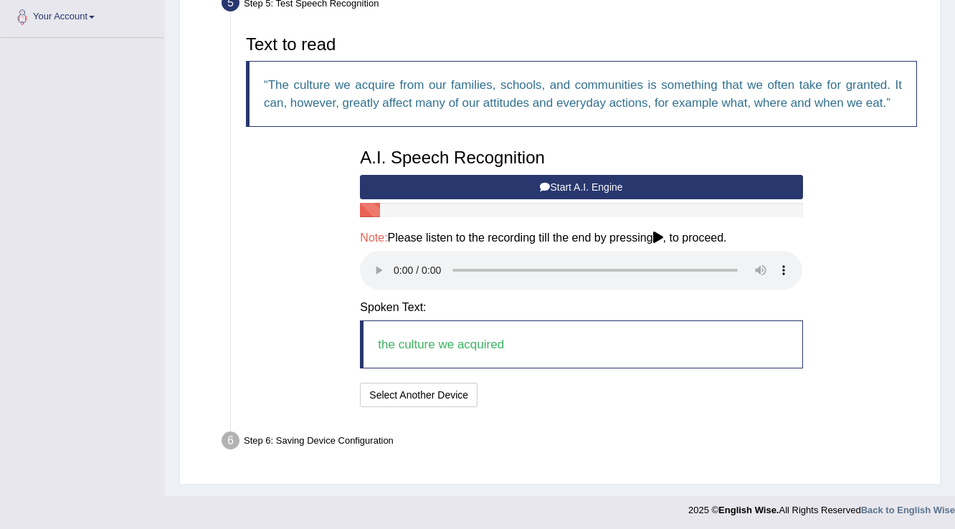
scroll to position [320, 0]
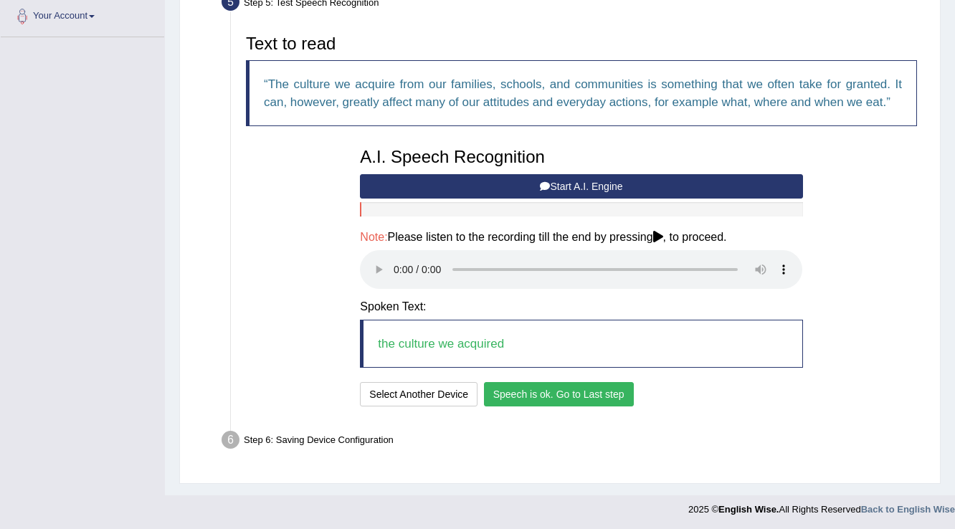
click at [616, 390] on button "Speech is ok. Go to Last step" at bounding box center [559, 394] width 150 height 24
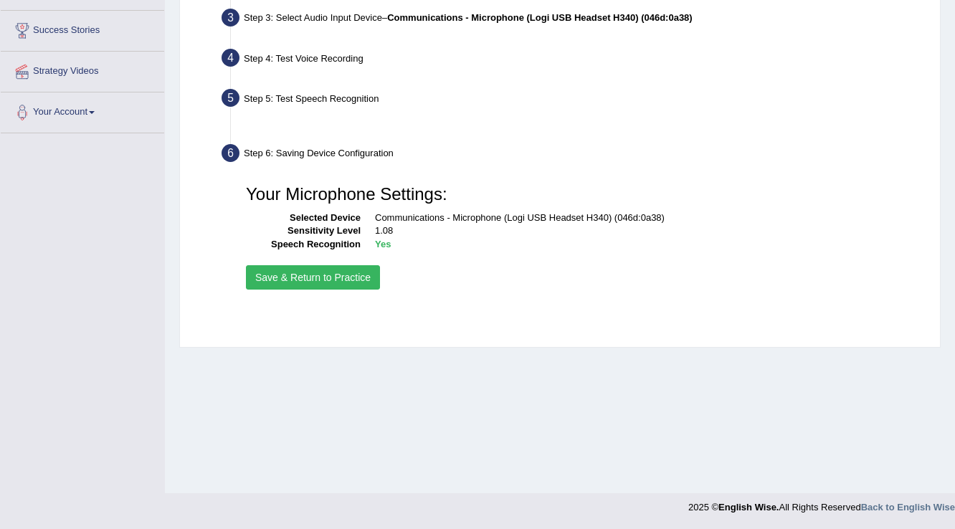
scroll to position [224, 0]
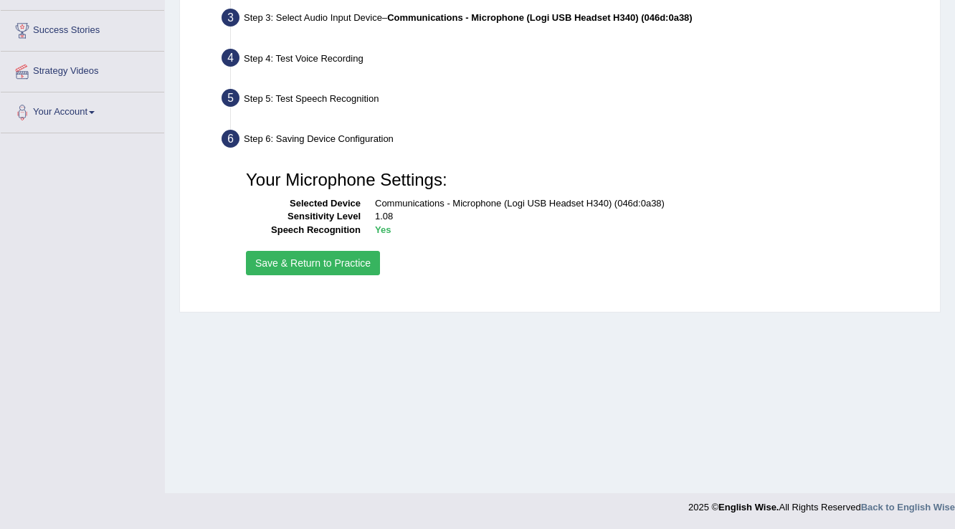
click at [330, 263] on button "Save & Return to Practice" at bounding box center [313, 263] width 134 height 24
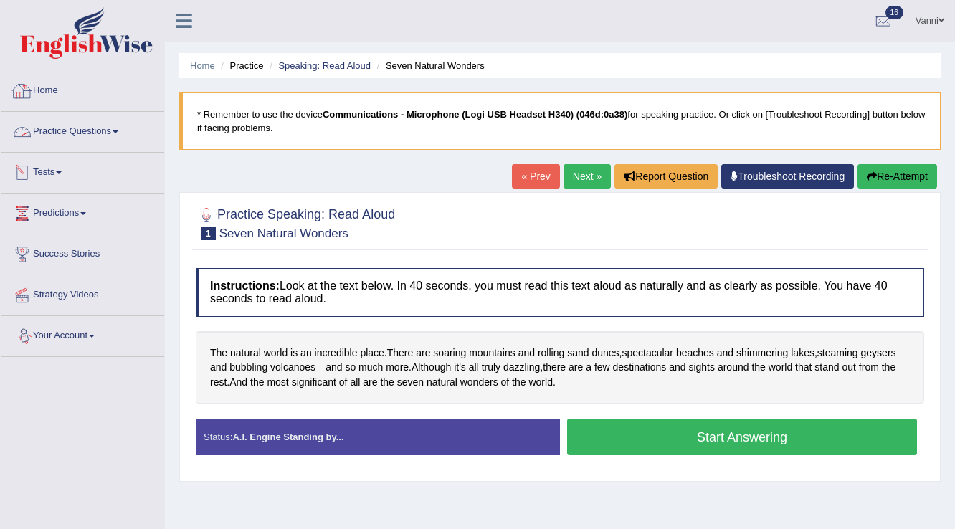
click at [74, 136] on link "Practice Questions" at bounding box center [82, 130] width 163 height 36
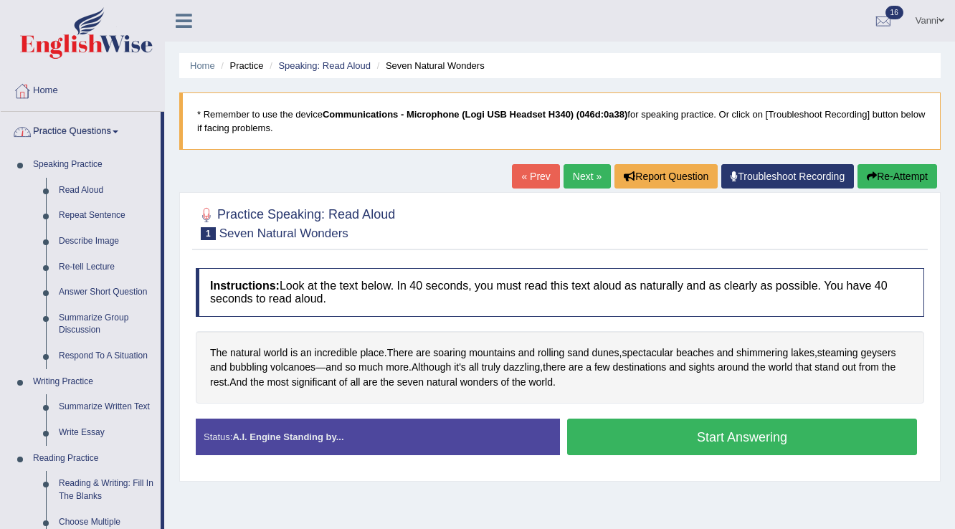
click at [88, 137] on link "Practice Questions" at bounding box center [81, 130] width 160 height 36
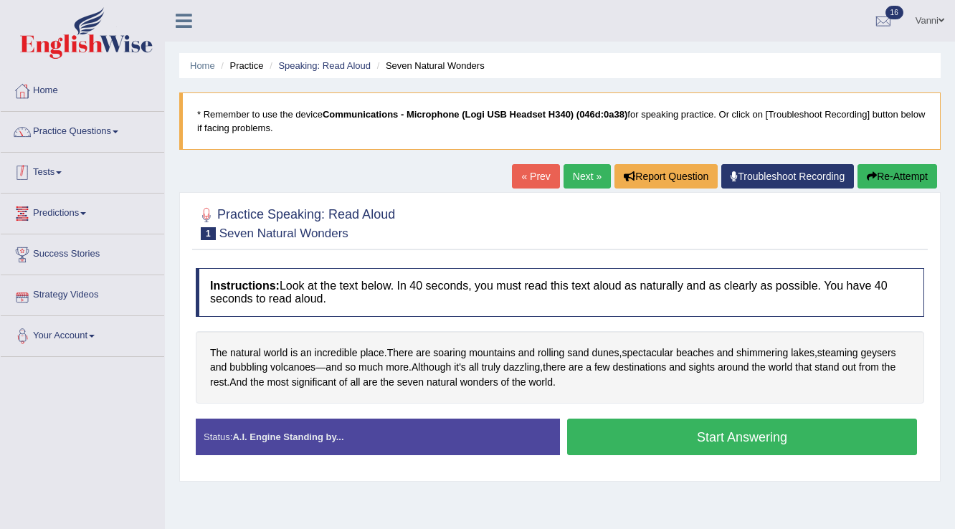
click at [54, 166] on link "Tests" at bounding box center [82, 171] width 163 height 36
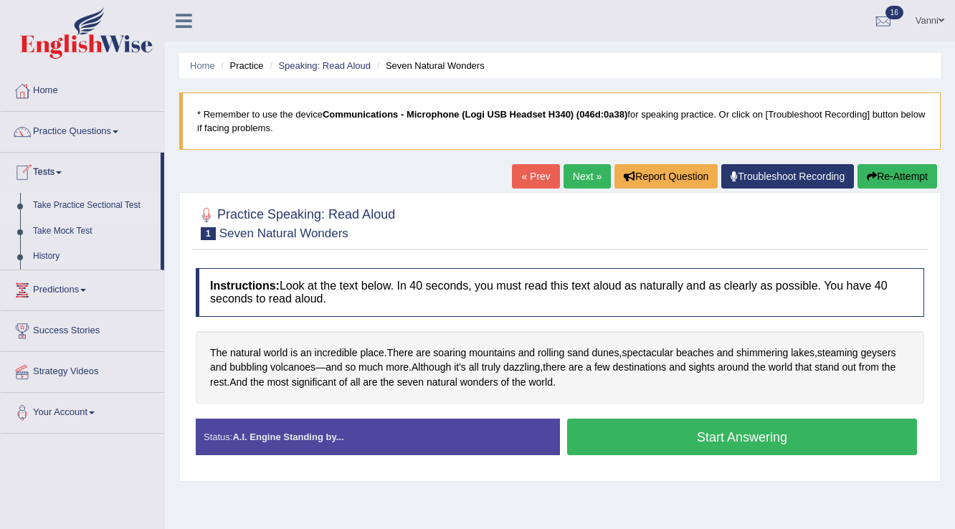
click at [82, 204] on link "Take Practice Sectional Test" at bounding box center [94, 206] width 134 height 26
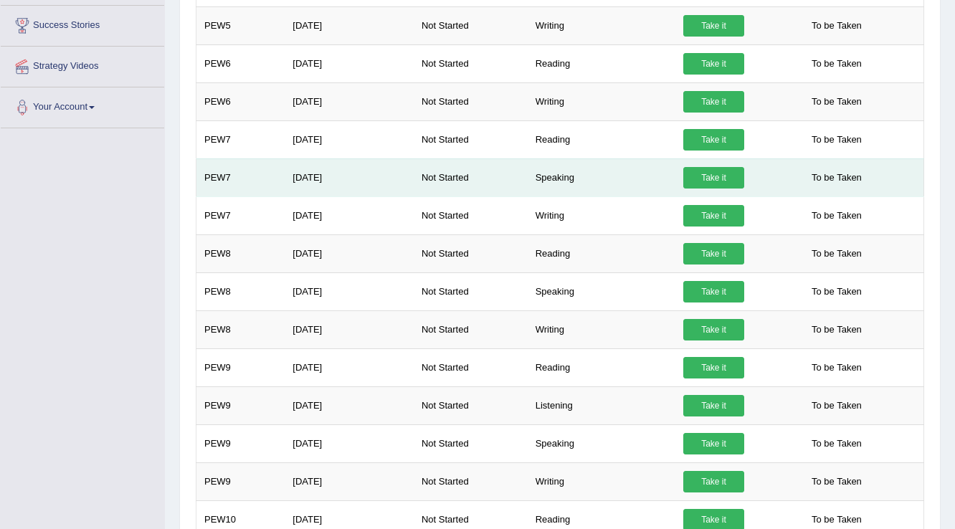
click at [712, 182] on link "Take it" at bounding box center [713, 178] width 61 height 22
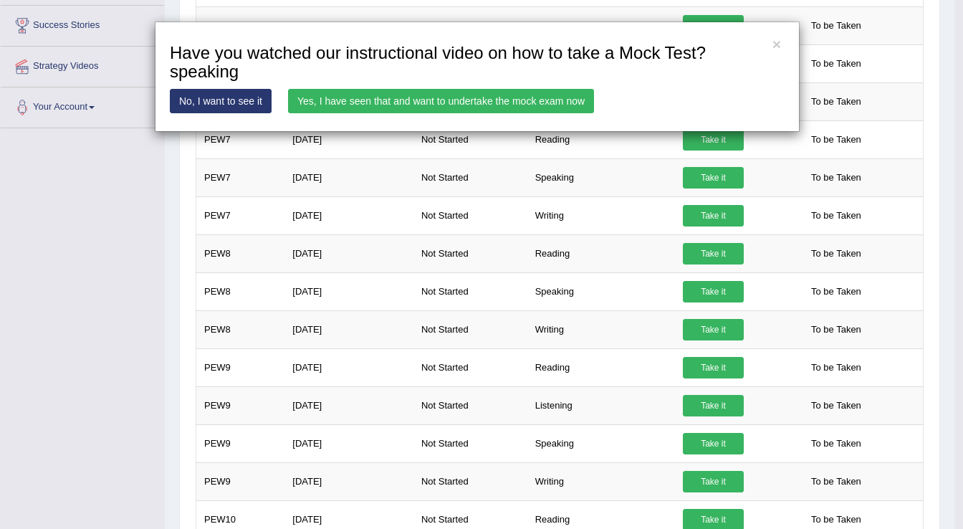
click at [307, 105] on link "Yes, I have seen that and want to undertake the mock exam now" at bounding box center [441, 101] width 306 height 24
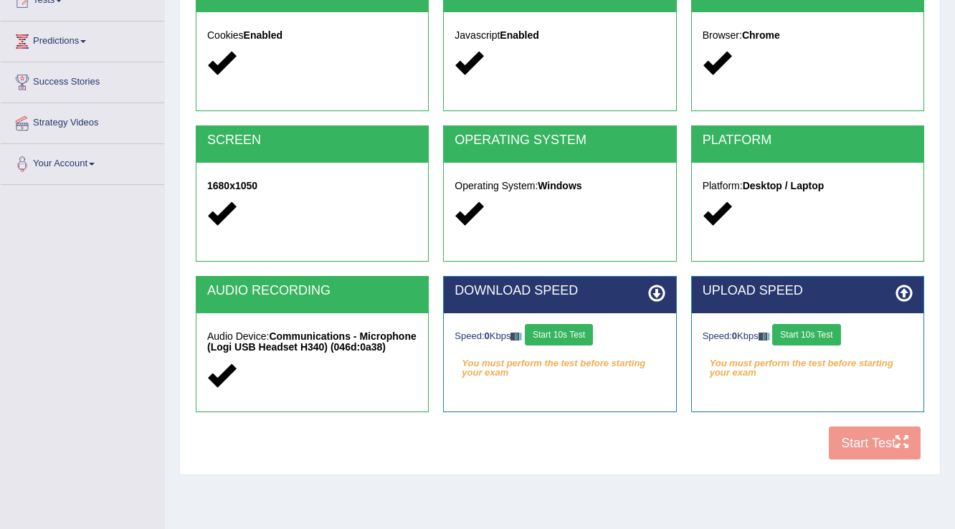
click at [553, 336] on button "Start 10s Test" at bounding box center [559, 335] width 68 height 22
click at [796, 339] on button "Start 10s Test" at bounding box center [806, 335] width 68 height 22
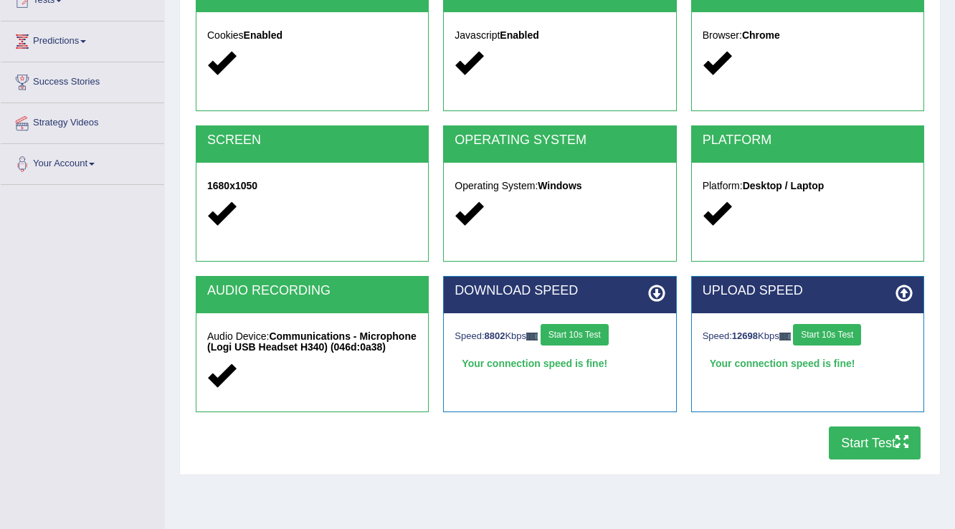
click at [845, 452] on button "Start Test" at bounding box center [875, 442] width 92 height 33
